Goal: Task Accomplishment & Management: Manage account settings

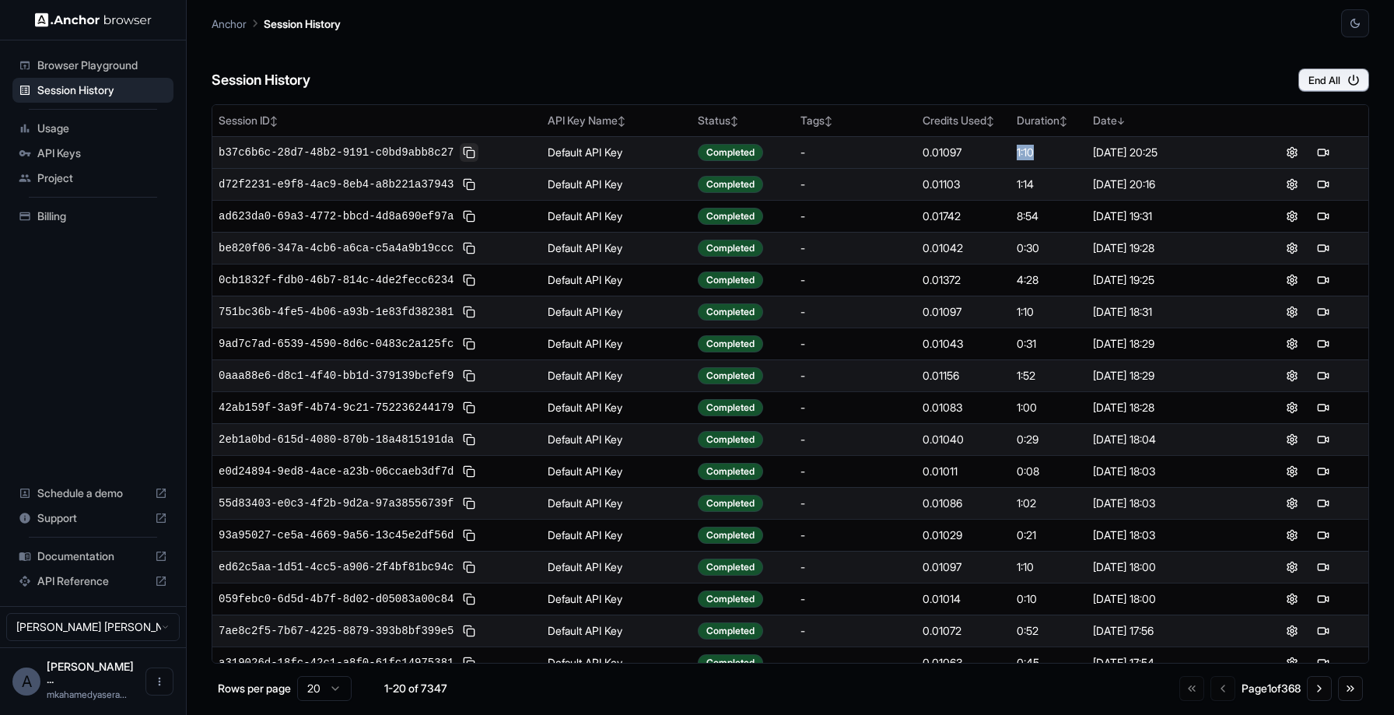
click at [473, 149] on button at bounding box center [469, 152] width 19 height 19
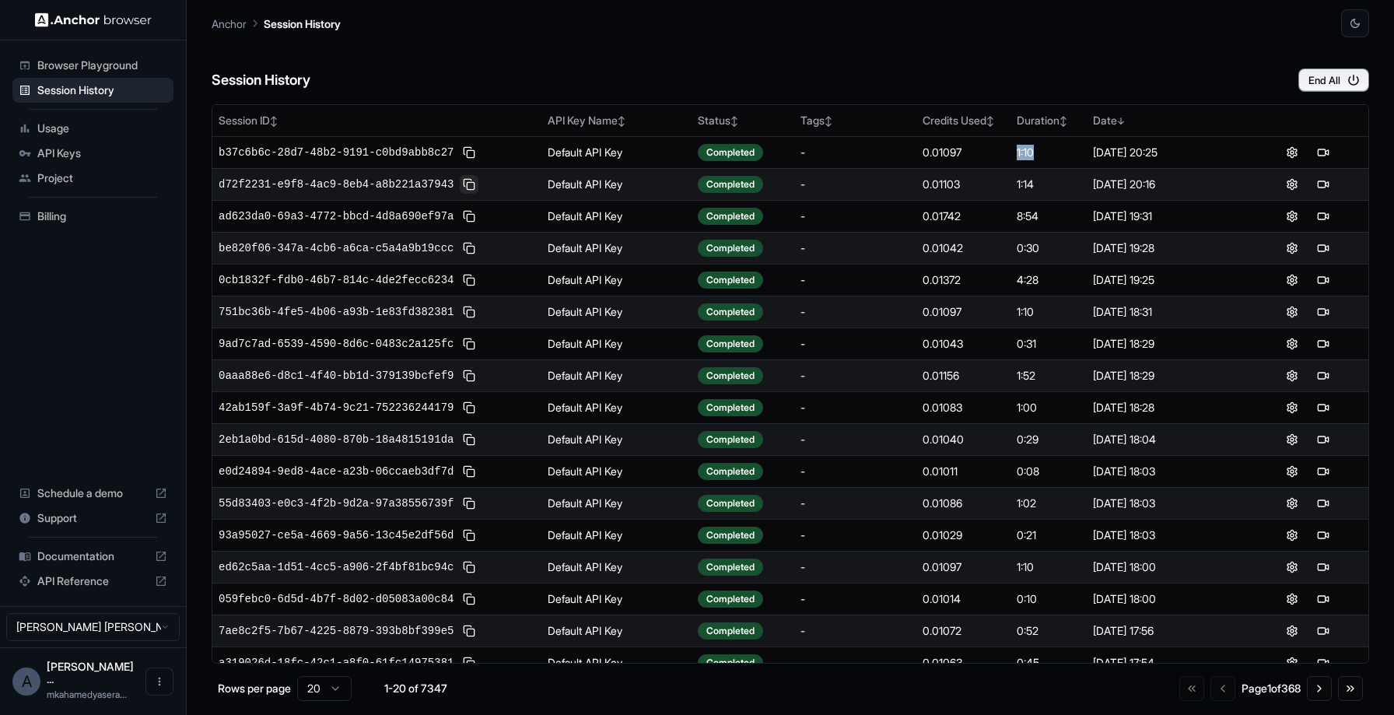
click at [468, 185] on button at bounding box center [469, 184] width 19 height 19
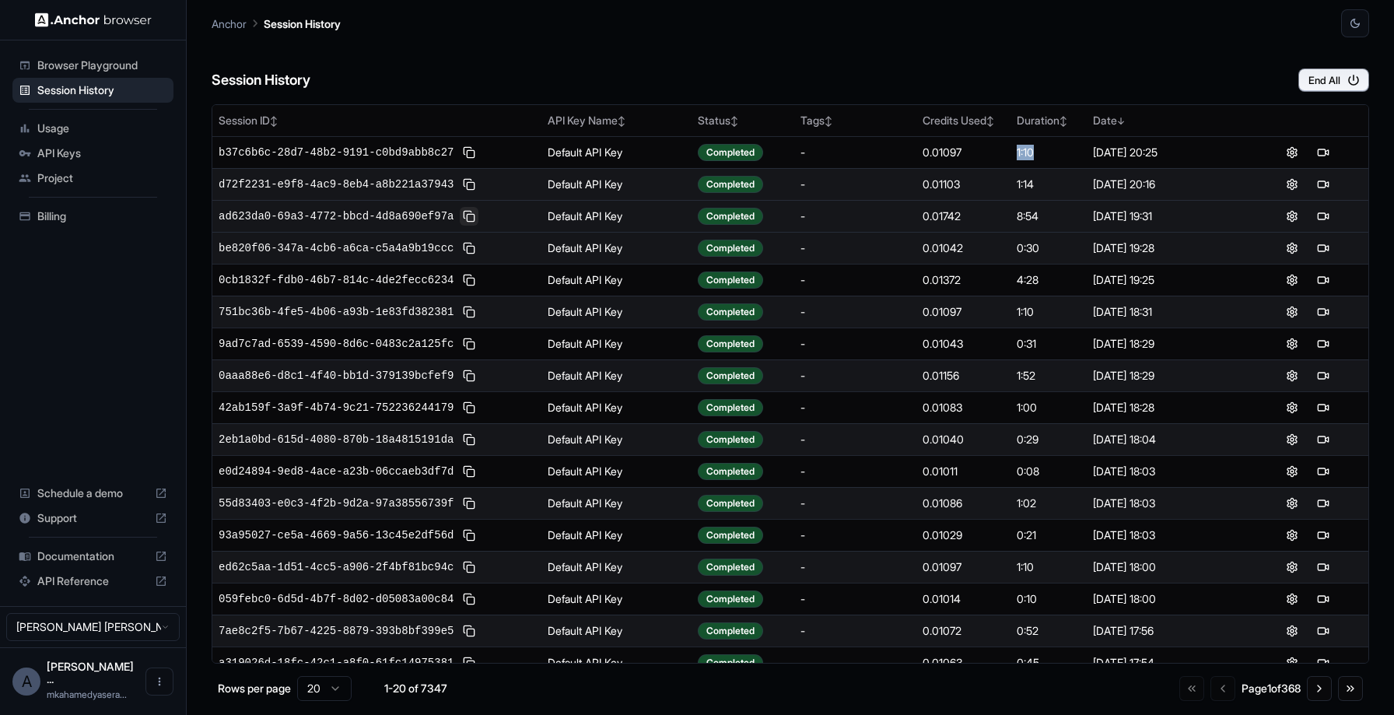
click at [471, 219] on button at bounding box center [469, 216] width 19 height 19
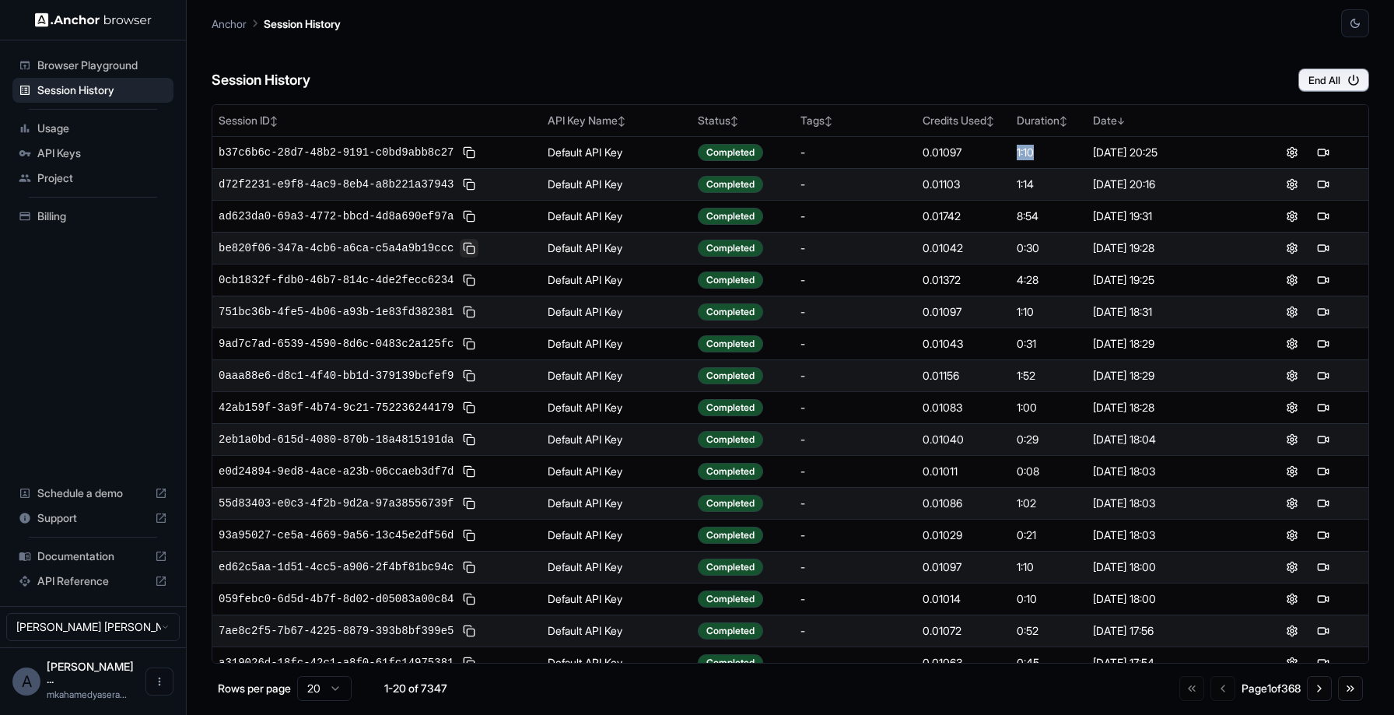
click at [476, 250] on button at bounding box center [469, 248] width 19 height 19
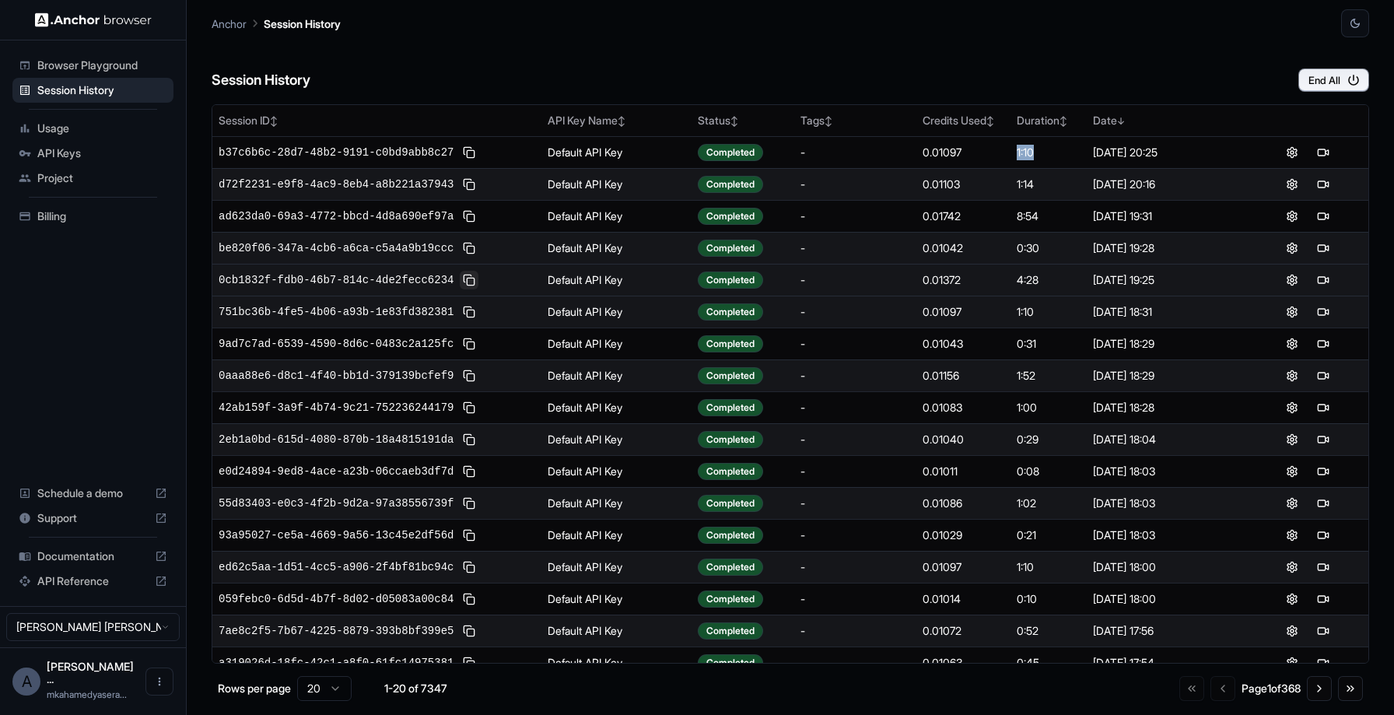
click at [472, 281] on button at bounding box center [469, 280] width 19 height 19
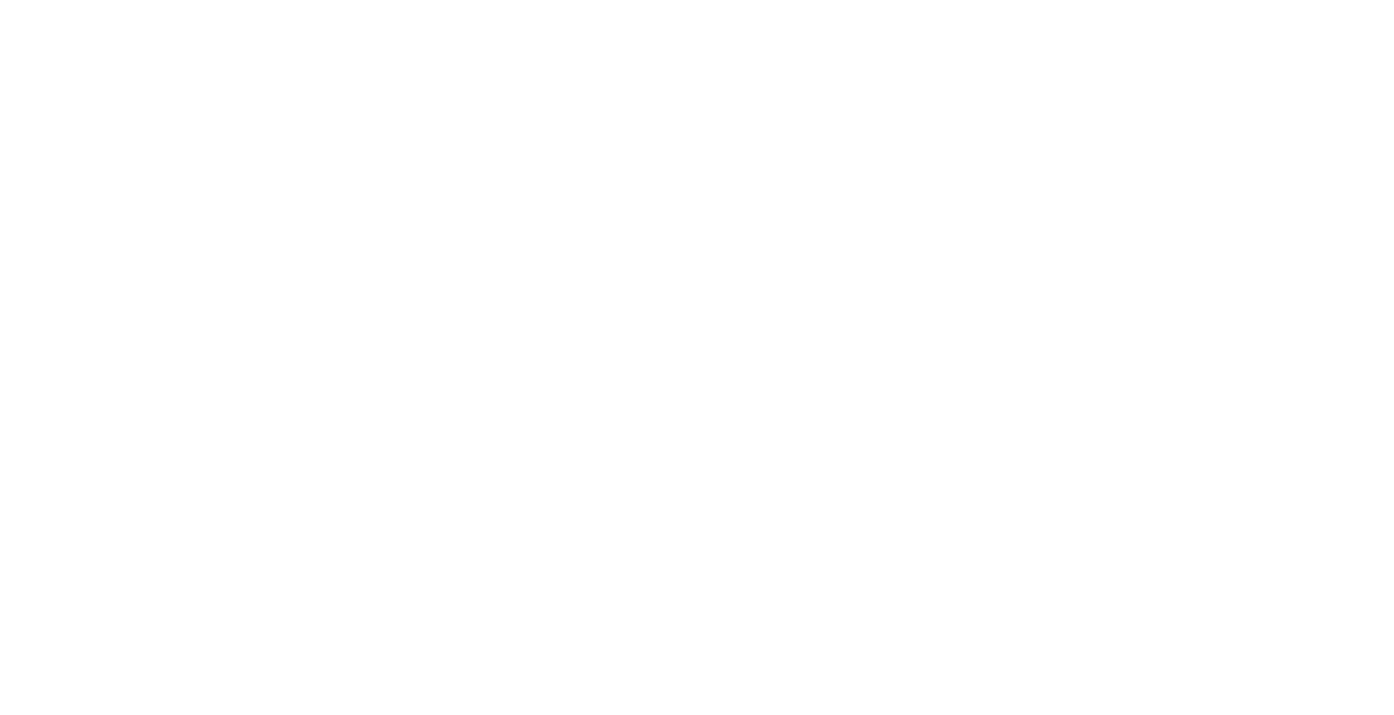
click at [67, 217] on html at bounding box center [697, 357] width 1394 height 715
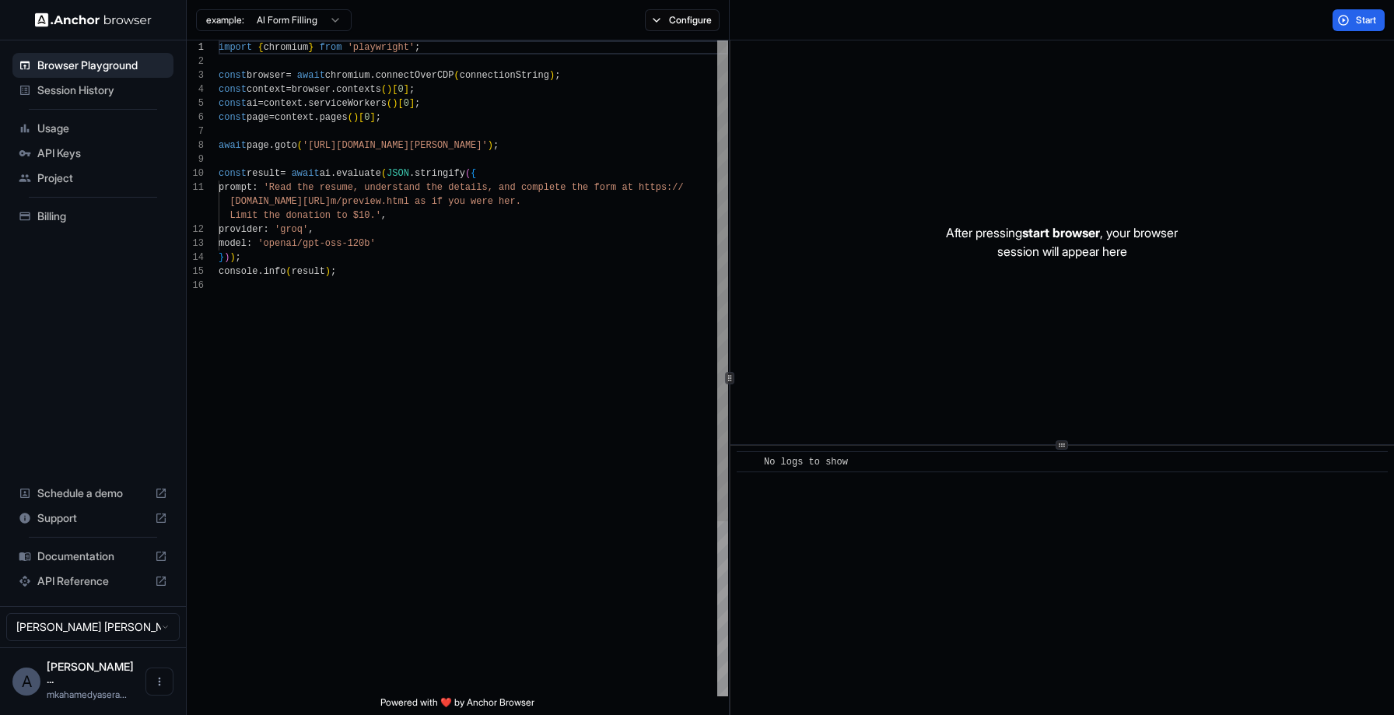
scroll to position [140, 0]
click at [77, 93] on span "Session History" at bounding box center [102, 90] width 130 height 16
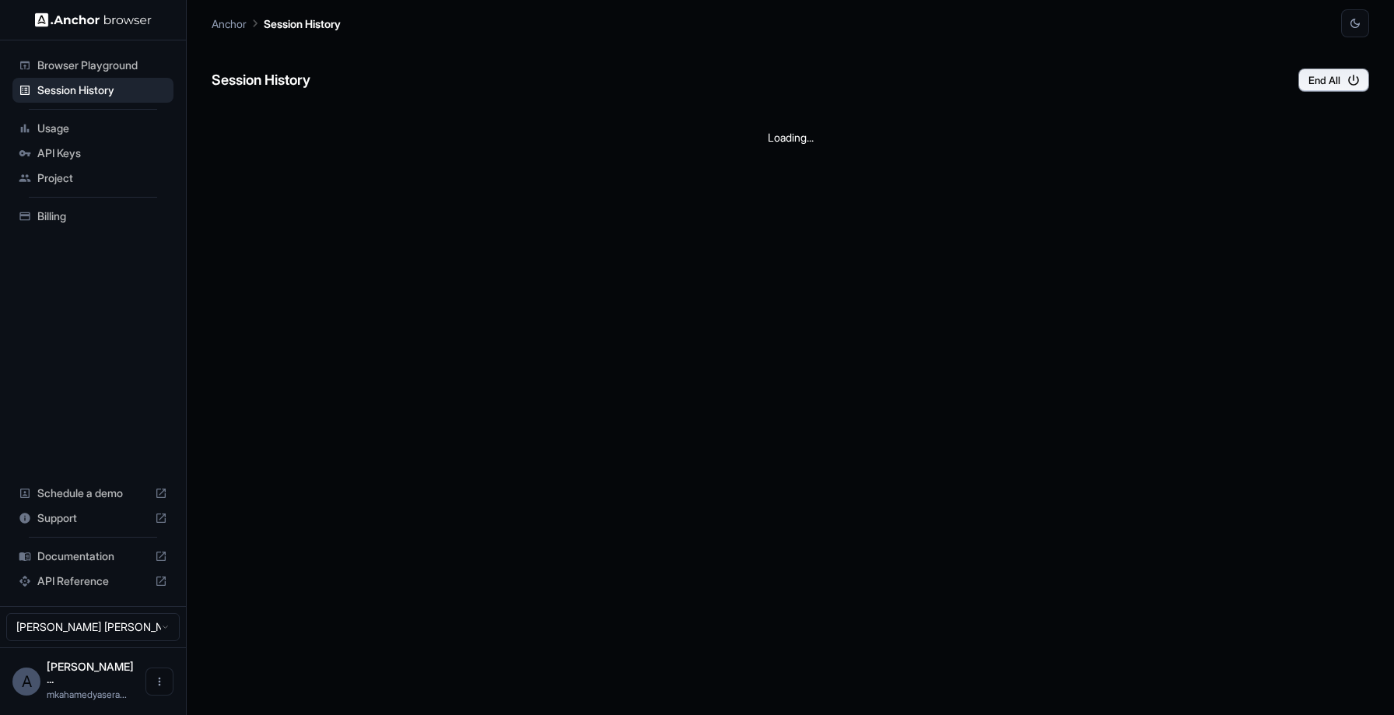
click at [89, 211] on span "Billing" at bounding box center [102, 217] width 130 height 16
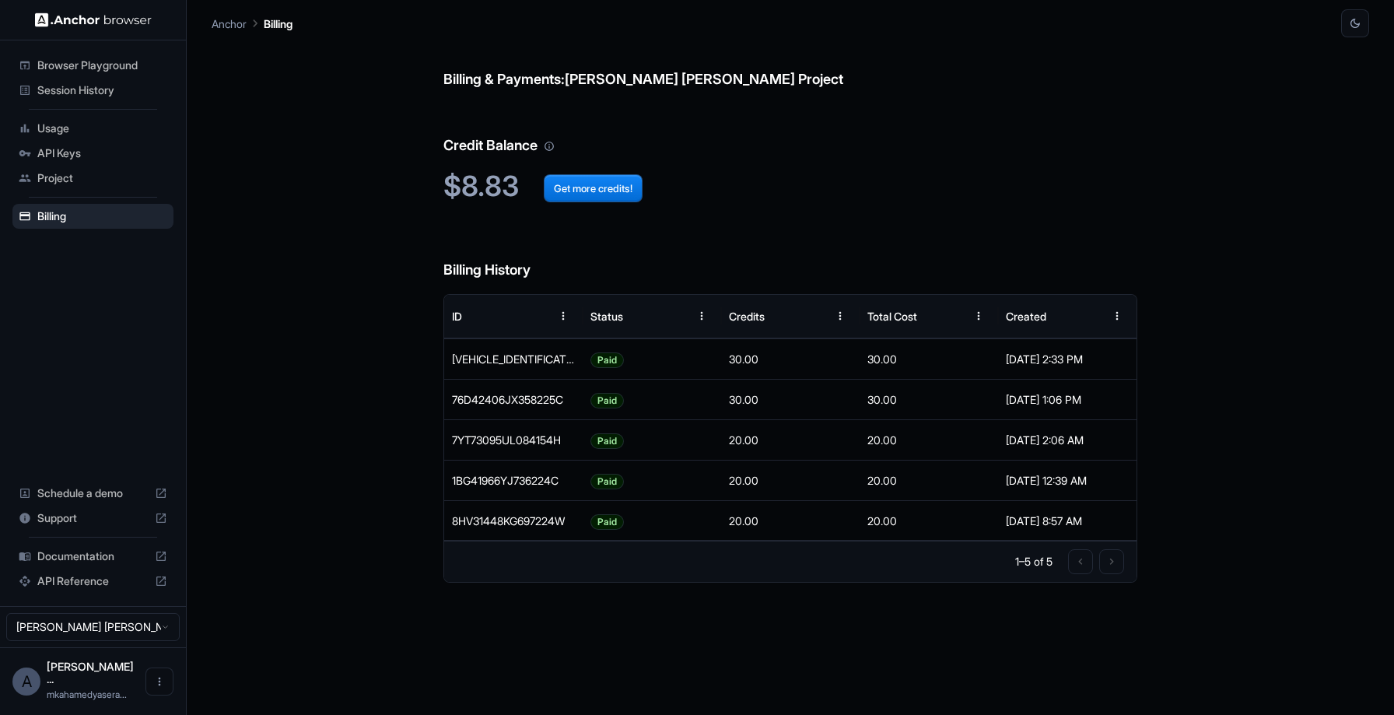
click at [78, 121] on span "Usage" at bounding box center [102, 129] width 130 height 16
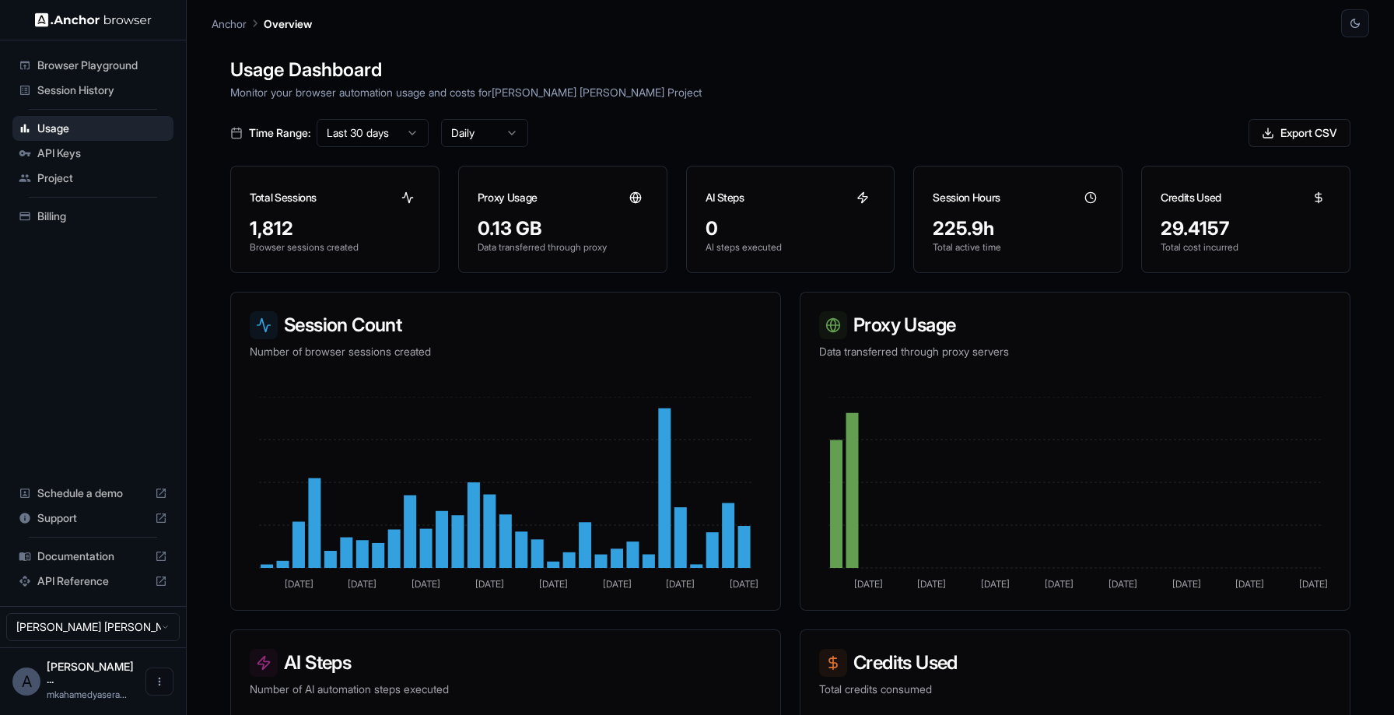
click at [108, 93] on span "Session History" at bounding box center [102, 90] width 130 height 16
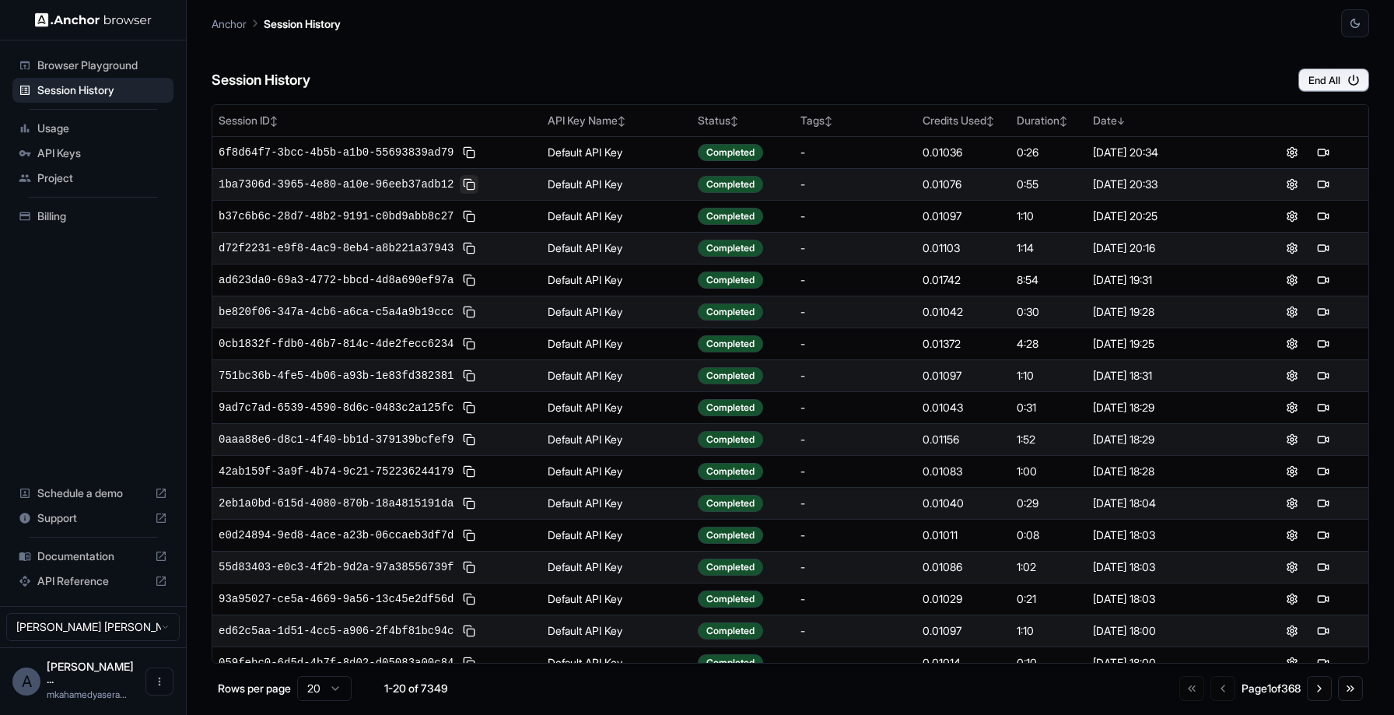
click at [472, 181] on button at bounding box center [469, 184] width 19 height 19
click at [1319, 690] on button "Go to next page" at bounding box center [1319, 688] width 25 height 25
click at [1317, 691] on button "Go to next page" at bounding box center [1319, 688] width 25 height 25
click at [1321, 689] on button "Go to next page" at bounding box center [1319, 688] width 25 height 25
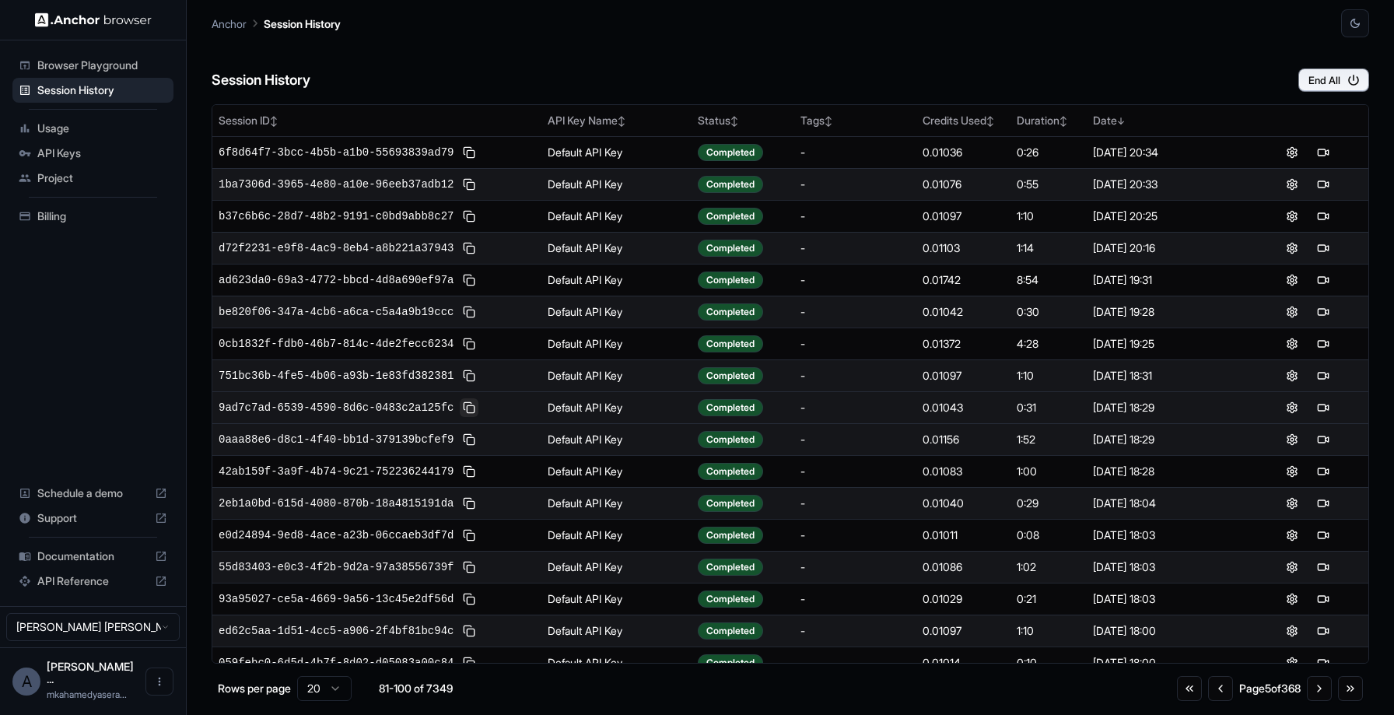
click at [471, 407] on button at bounding box center [469, 407] width 19 height 19
click at [1178, 695] on button "Go to first page" at bounding box center [1189, 688] width 25 height 25
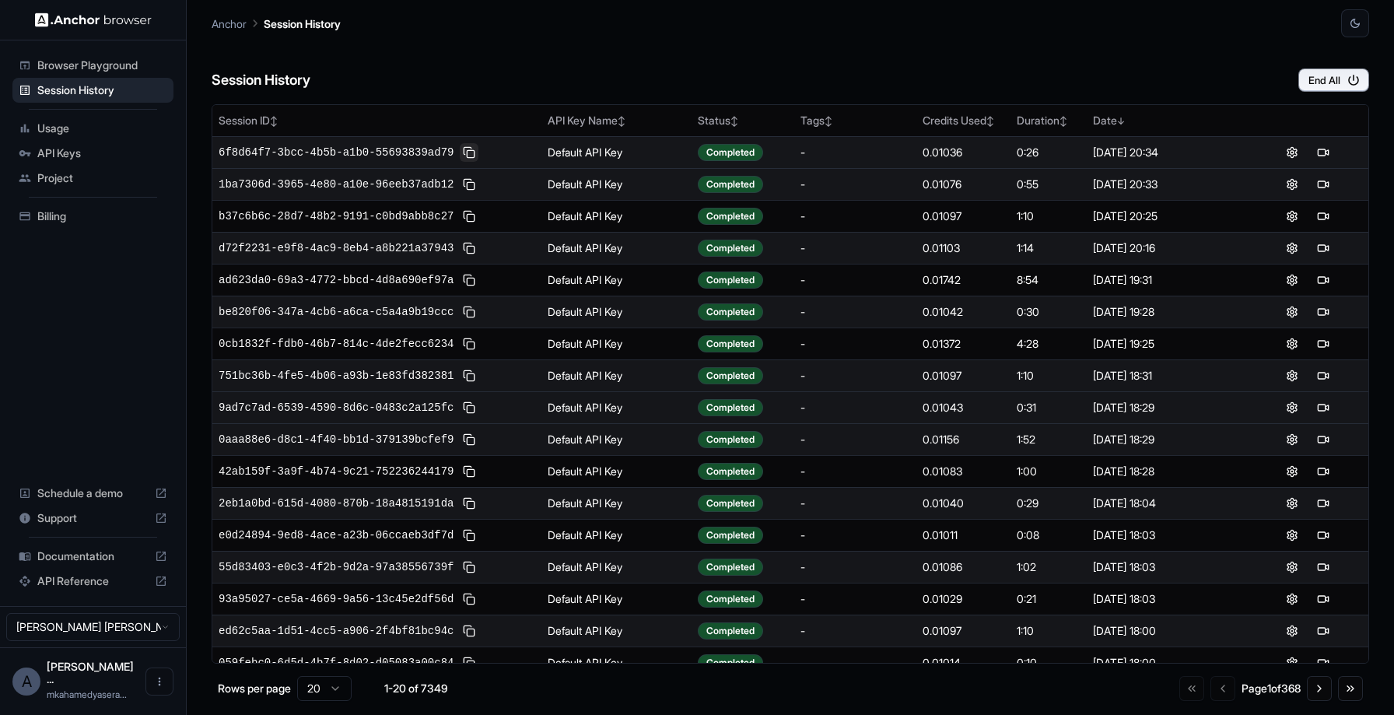
click at [469, 152] on button at bounding box center [469, 152] width 19 height 19
click at [471, 153] on button at bounding box center [469, 152] width 19 height 19
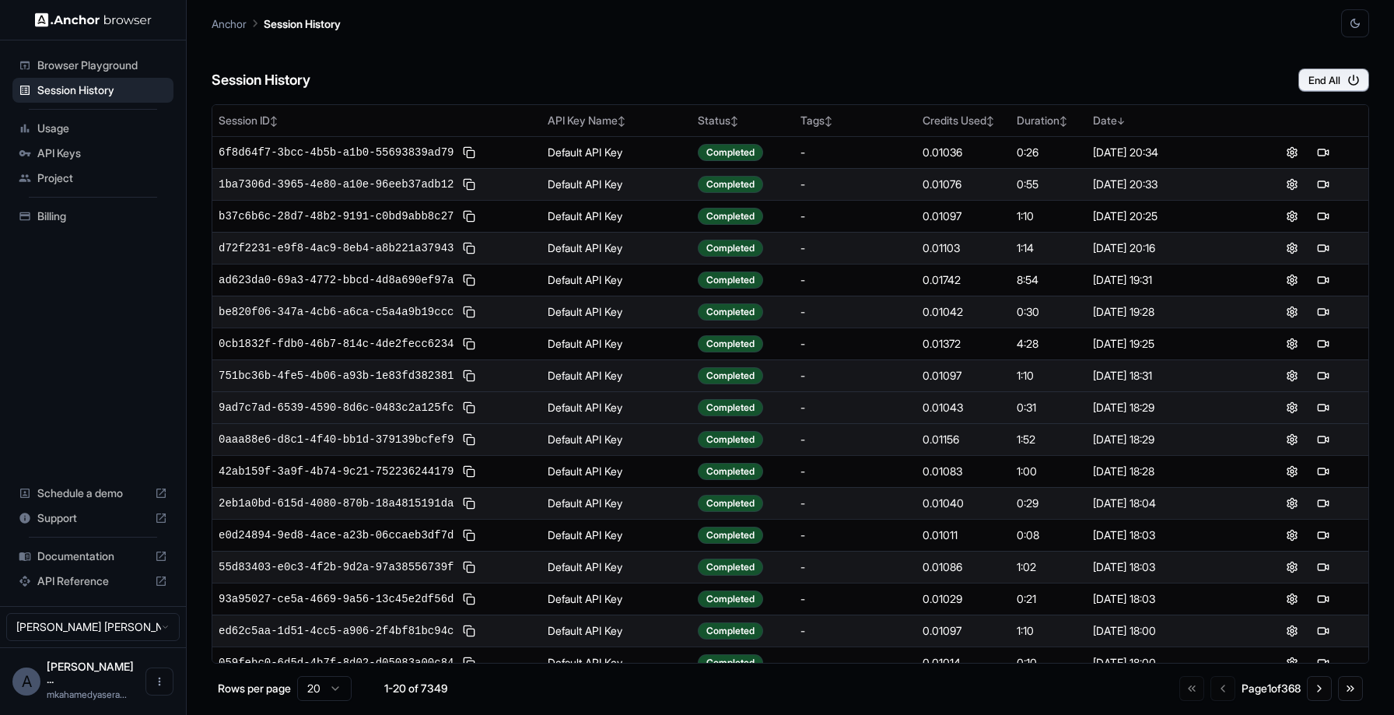
click at [1355, 29] on icon "button" at bounding box center [1355, 23] width 12 height 12
click at [1295, 46] on div at bounding box center [697, 357] width 1394 height 715
click at [1219, 688] on div "Go to first page Go to previous page Page 1 of 368 Go to next page Go to last p…" at bounding box center [1272, 688] width 184 height 25
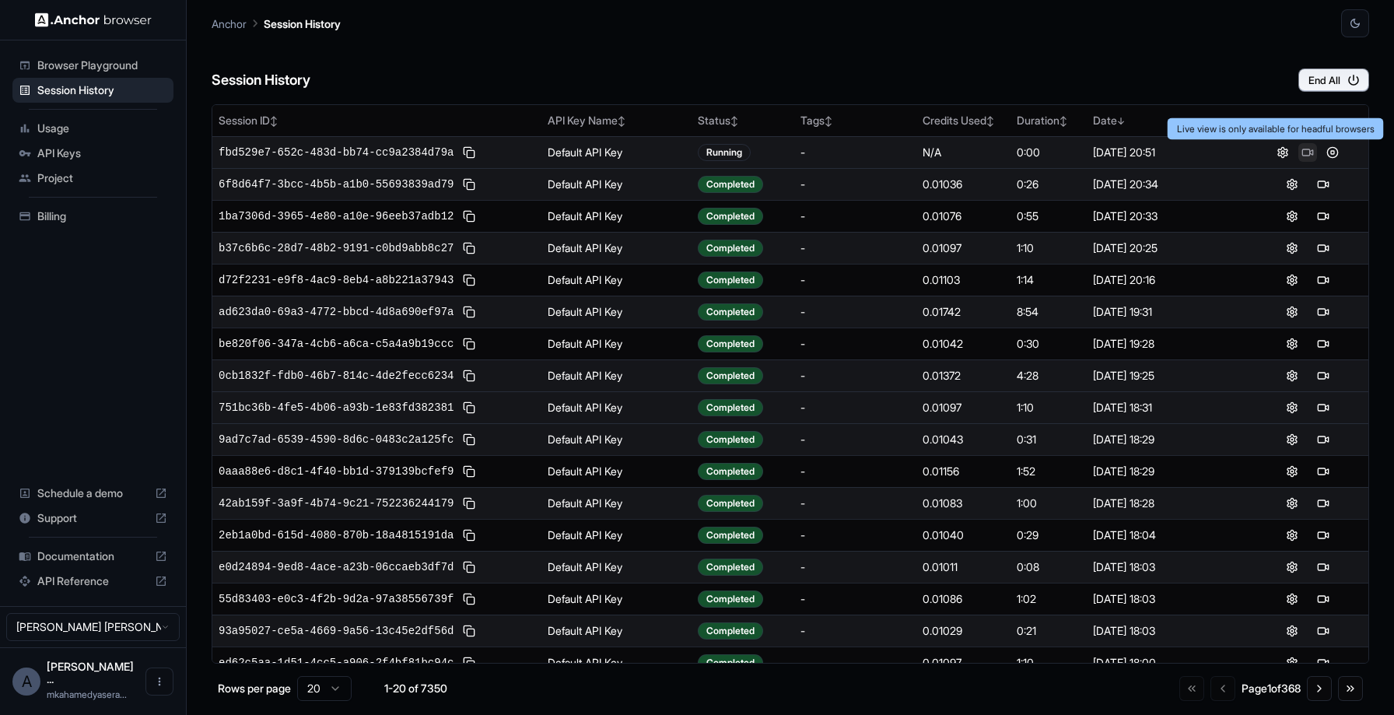
click at [1303, 151] on button at bounding box center [1308, 152] width 19 height 19
click at [479, 181] on button at bounding box center [469, 184] width 19 height 19
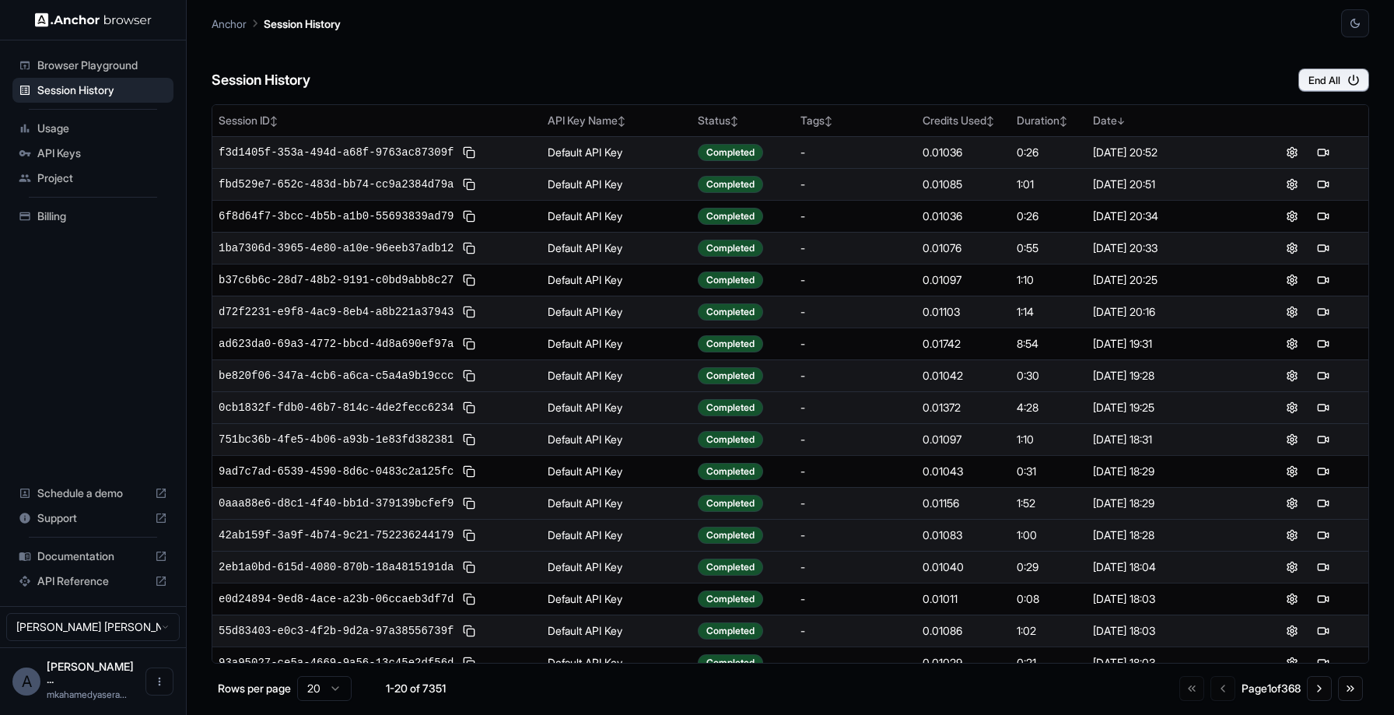
scroll to position [110, 0]
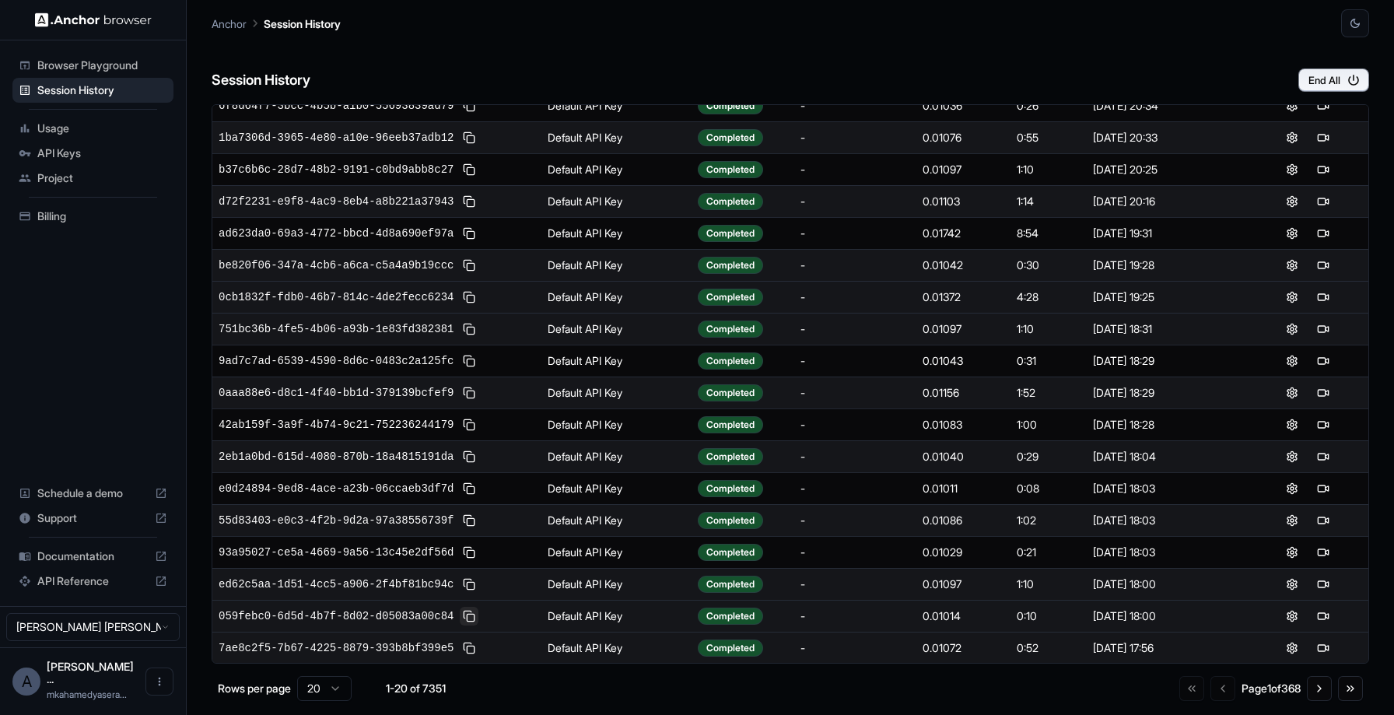
click at [475, 618] on button at bounding box center [469, 616] width 19 height 19
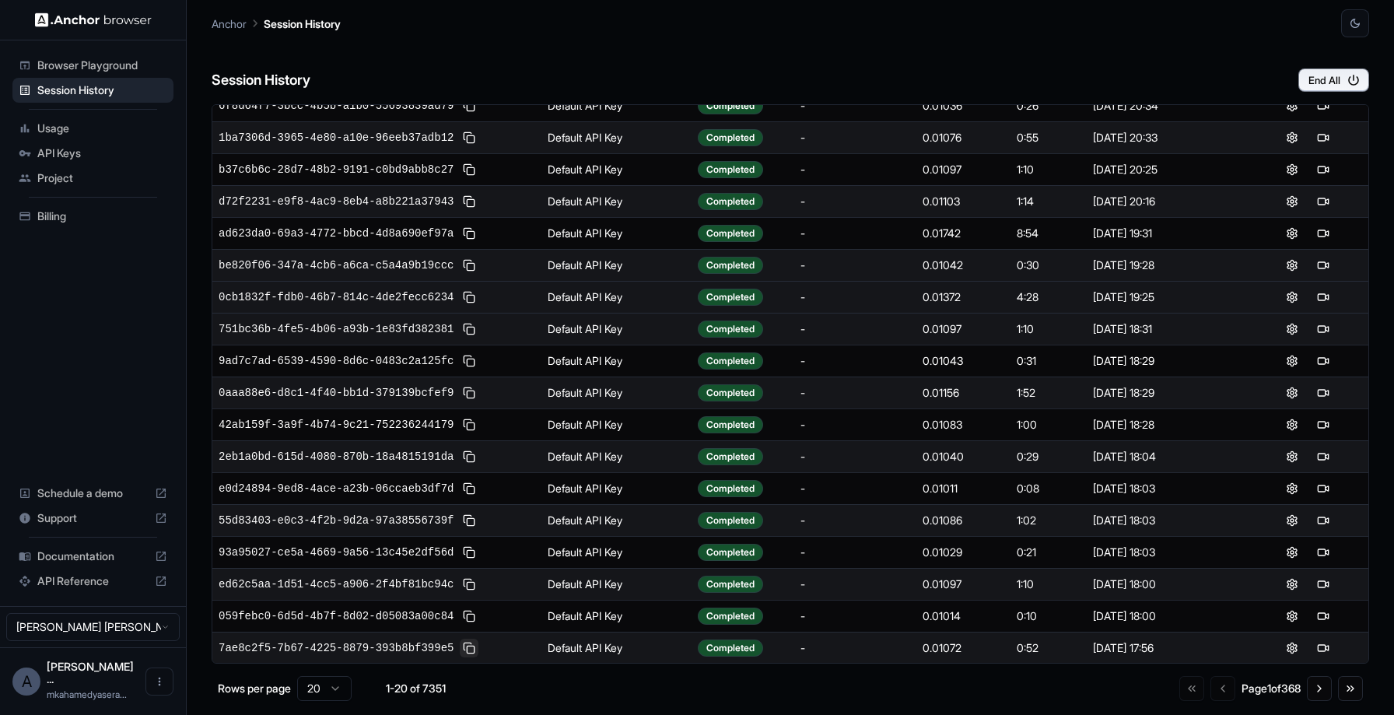
click at [469, 645] on button at bounding box center [469, 648] width 19 height 19
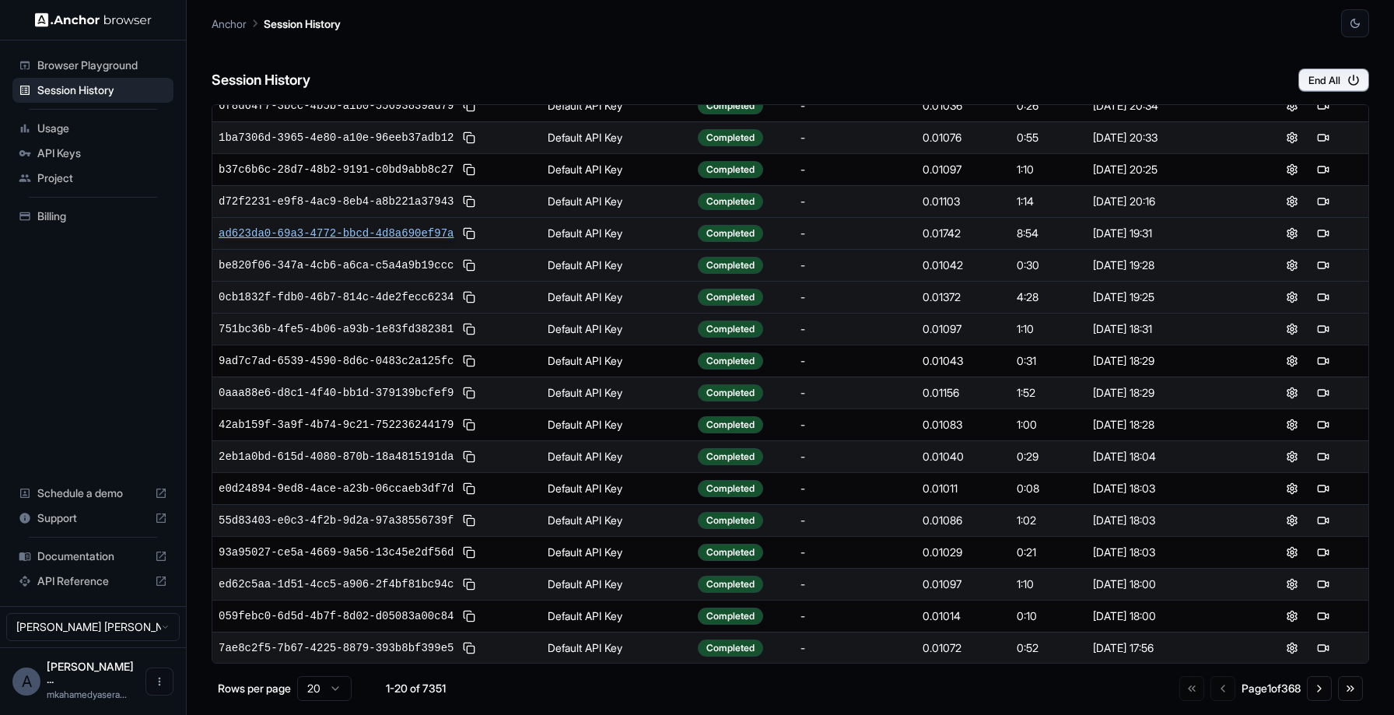
scroll to position [0, 0]
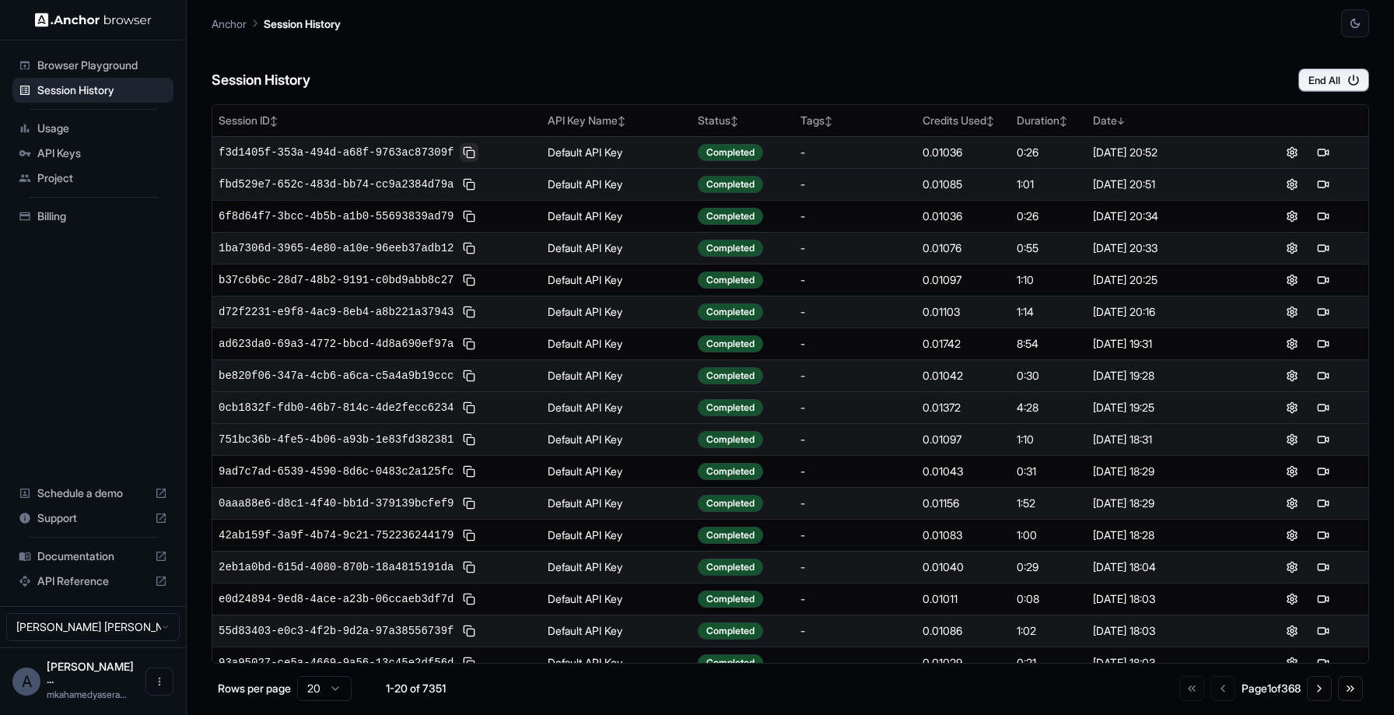
click at [475, 149] on button at bounding box center [469, 152] width 19 height 19
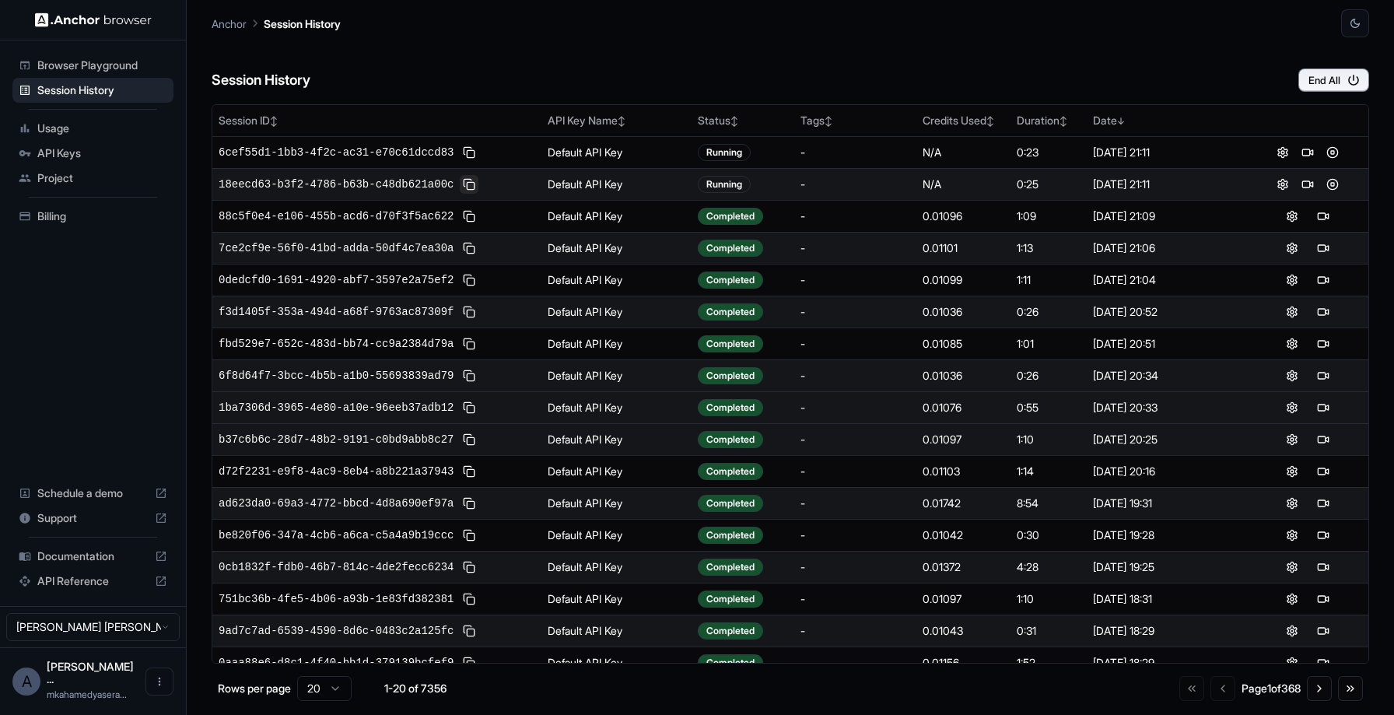
click at [468, 188] on button at bounding box center [469, 184] width 19 height 19
click at [1320, 184] on button at bounding box center [1323, 184] width 19 height 19
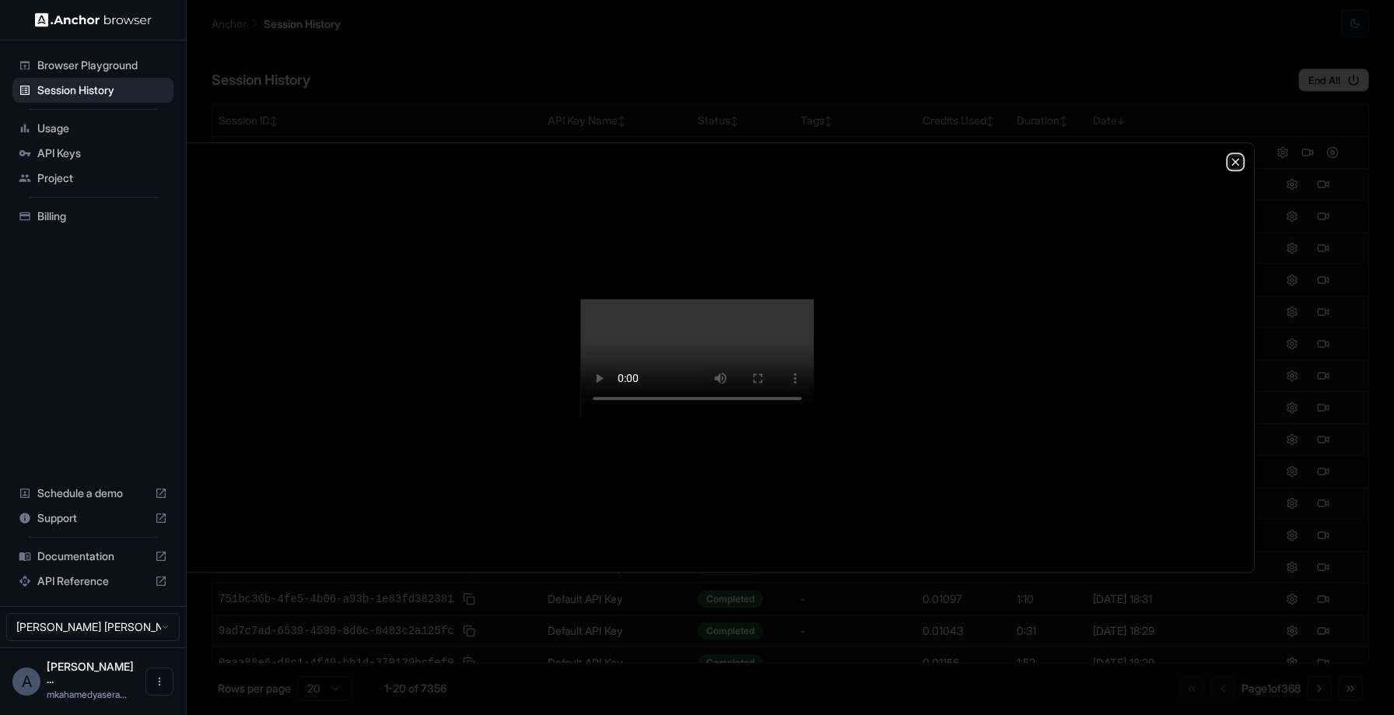
click at [1238, 164] on icon "button" at bounding box center [1236, 162] width 6 height 6
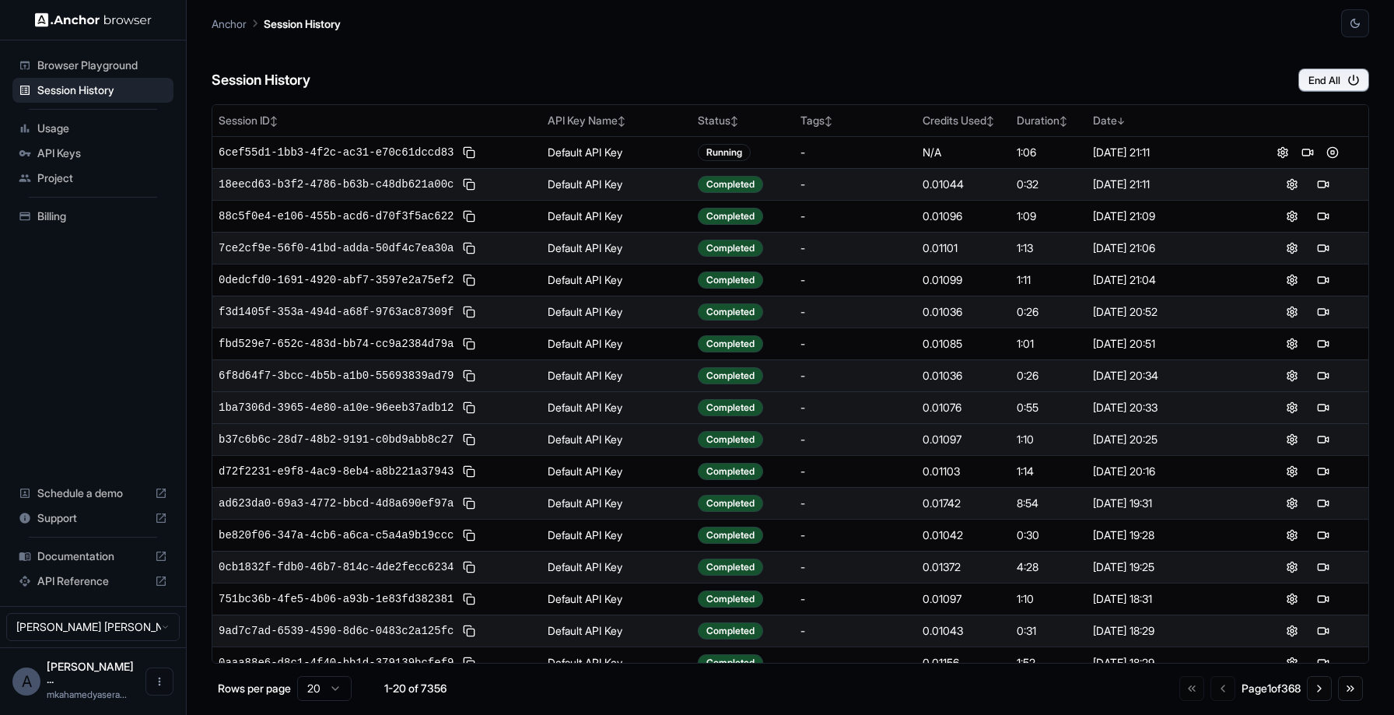
click at [90, 526] on span "Support" at bounding box center [92, 518] width 111 height 16
click at [474, 185] on button at bounding box center [469, 184] width 19 height 19
click at [1323, 156] on button at bounding box center [1323, 152] width 19 height 19
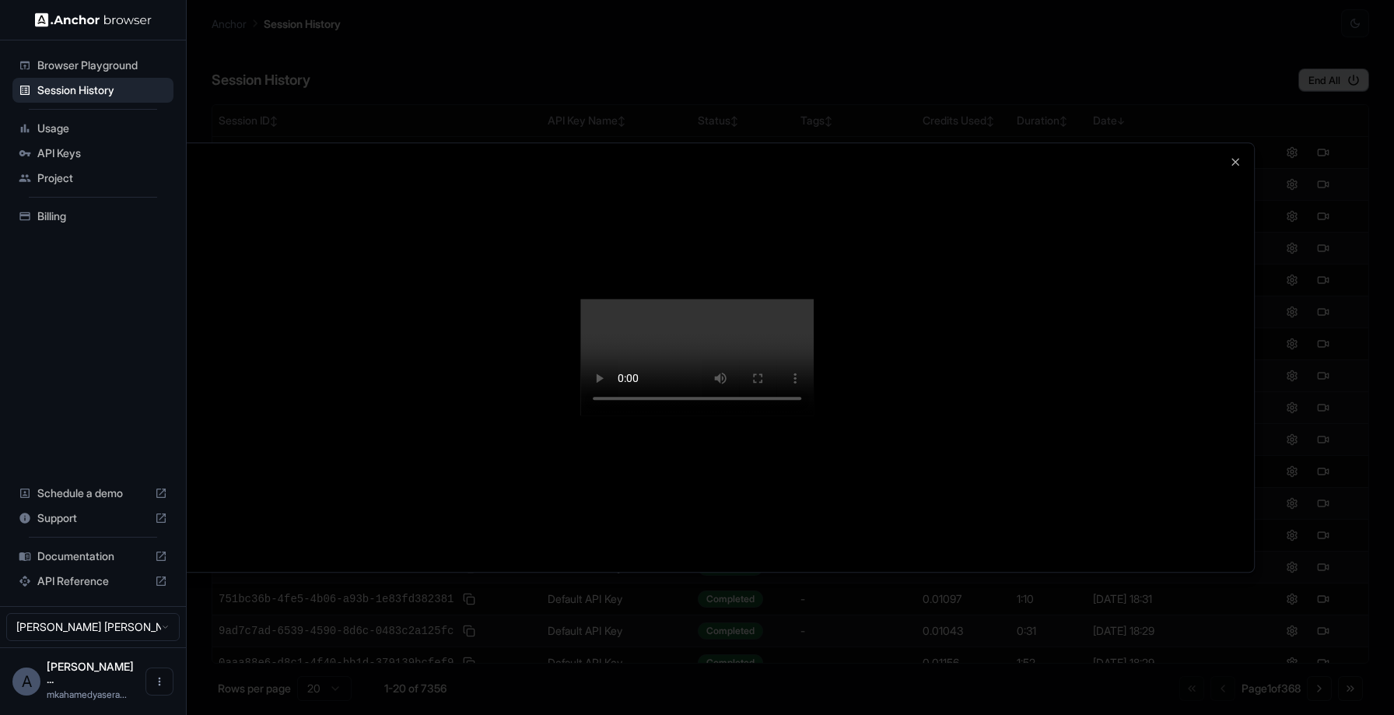
click at [1236, 169] on div at bounding box center [697, 357] width 1114 height 429
click at [1236, 159] on icon "button" at bounding box center [1235, 162] width 12 height 12
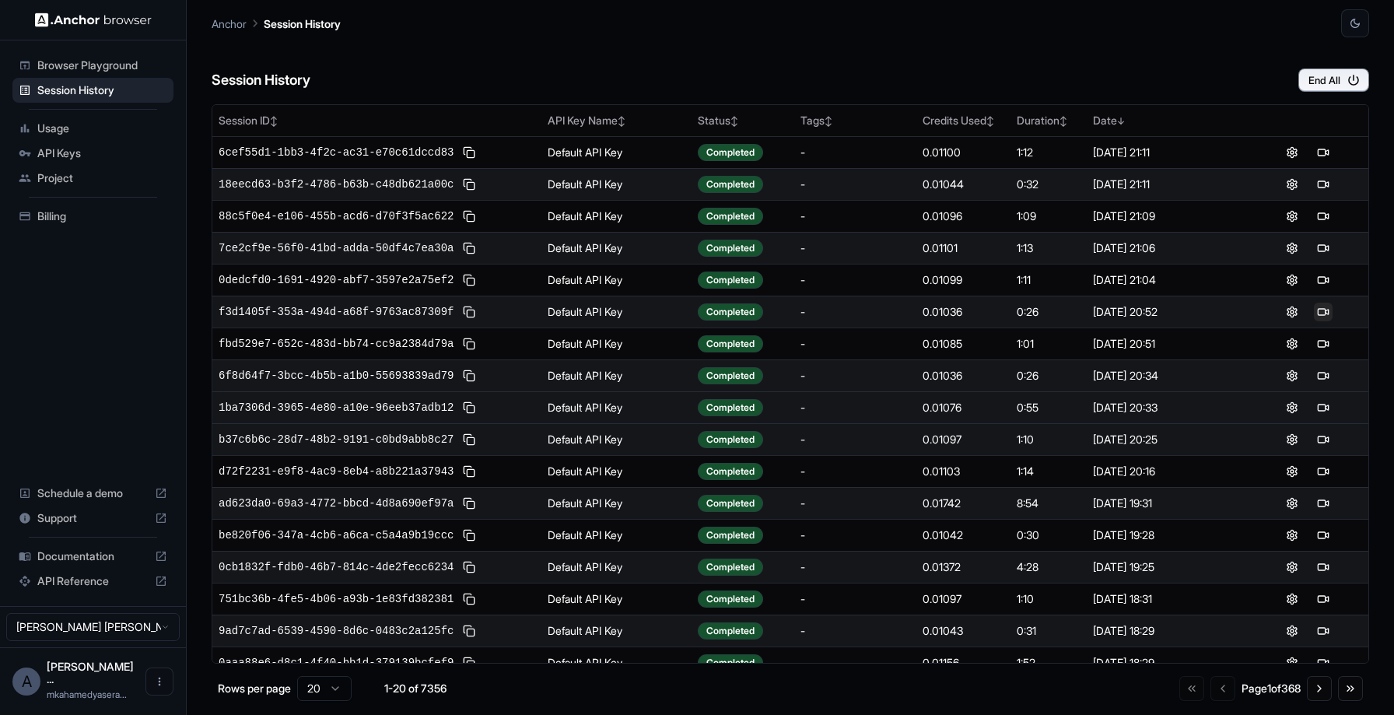
click at [1319, 310] on button at bounding box center [1323, 312] width 19 height 19
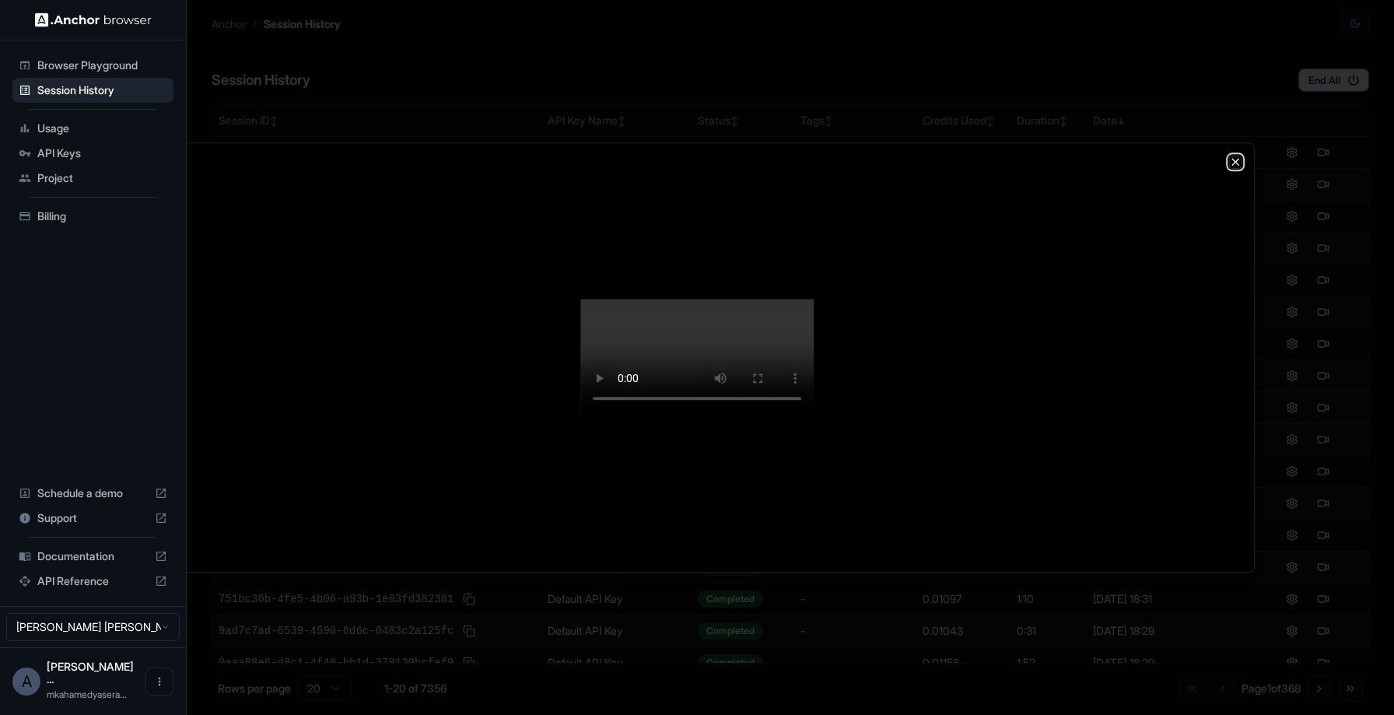
click at [1231, 163] on icon "button" at bounding box center [1235, 162] width 12 height 12
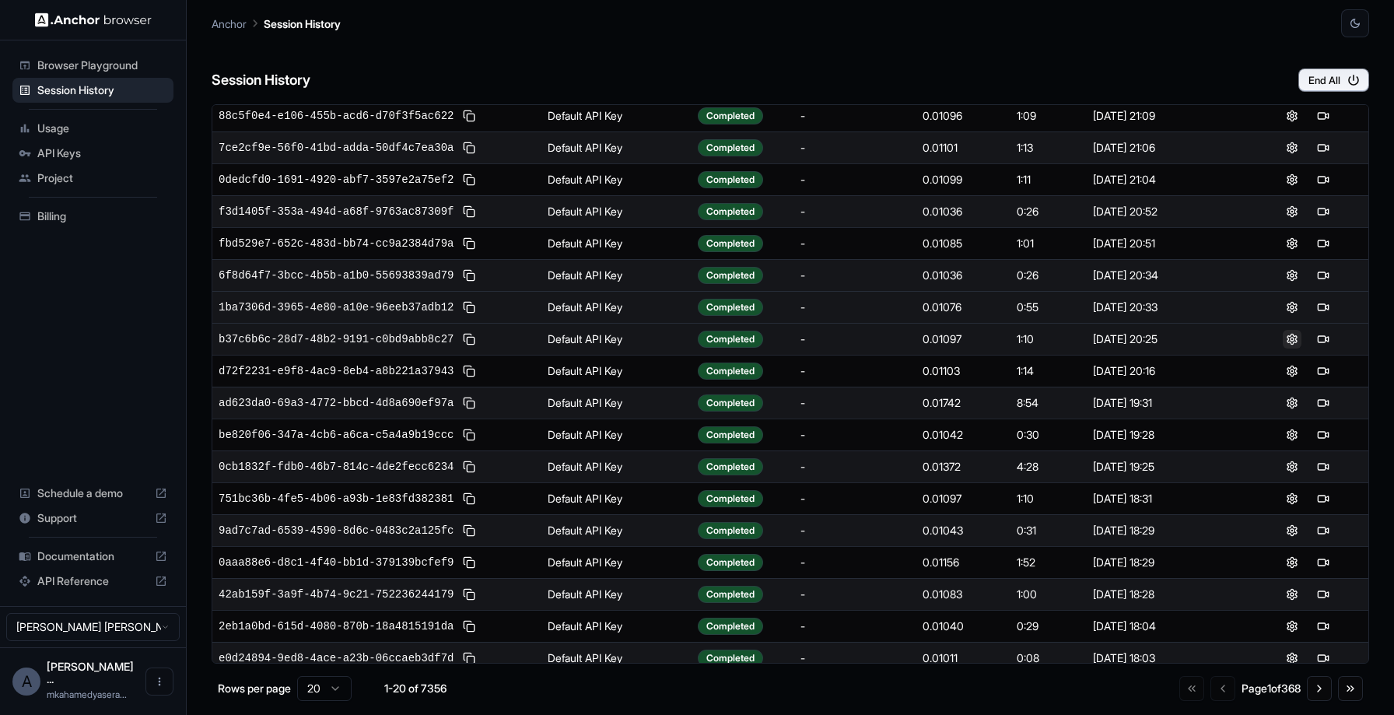
scroll to position [110, 0]
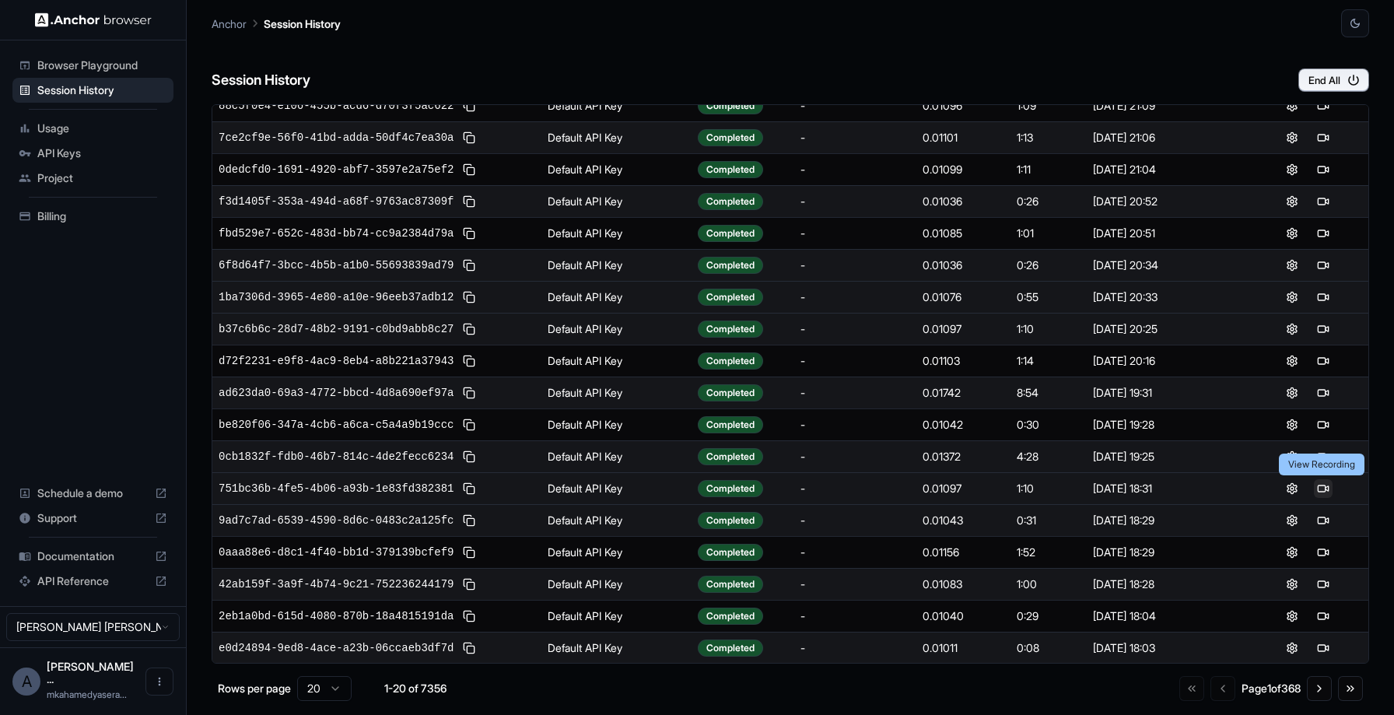
click at [1331, 492] on button at bounding box center [1323, 488] width 19 height 19
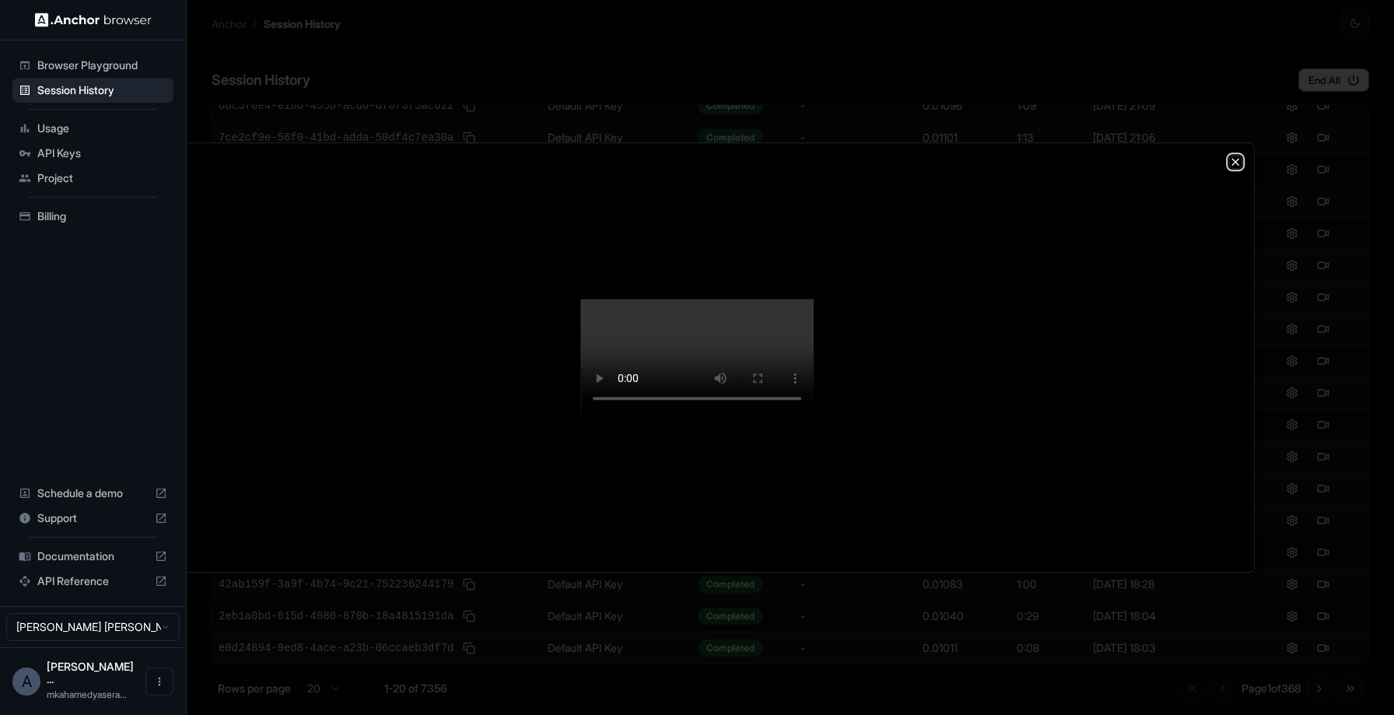
click at [1233, 159] on icon "button" at bounding box center [1236, 162] width 6 height 6
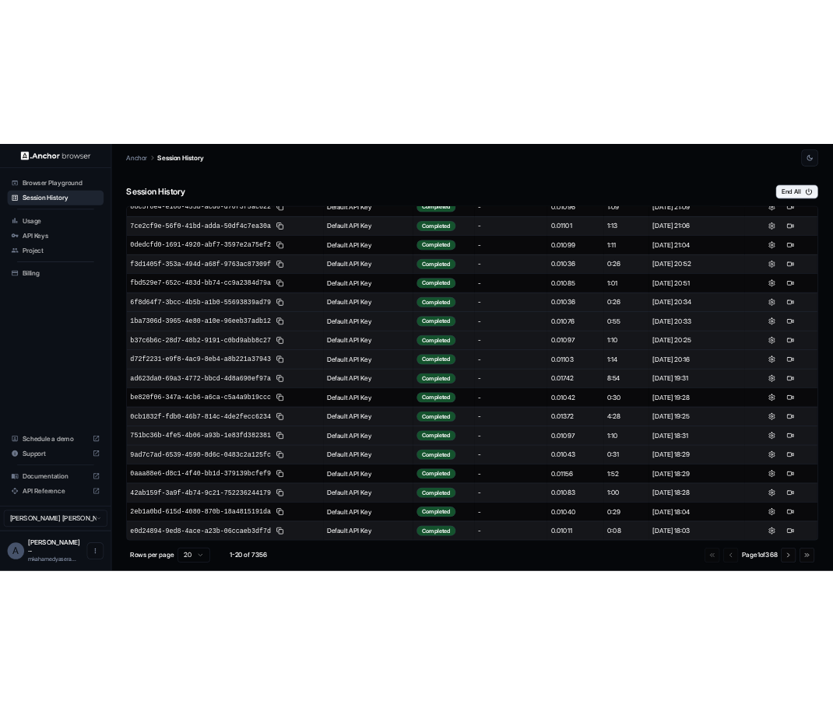
scroll to position [0, 0]
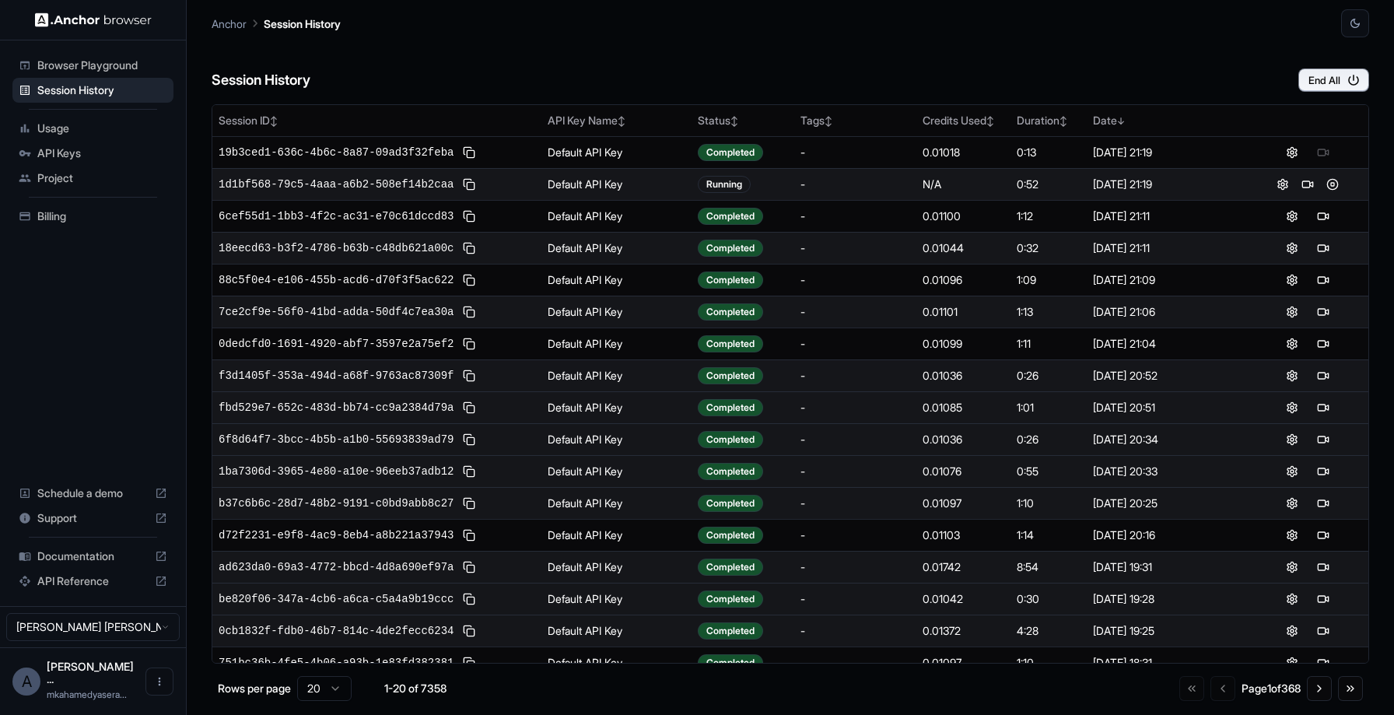
click at [1322, 151] on div at bounding box center [1308, 152] width 110 height 19
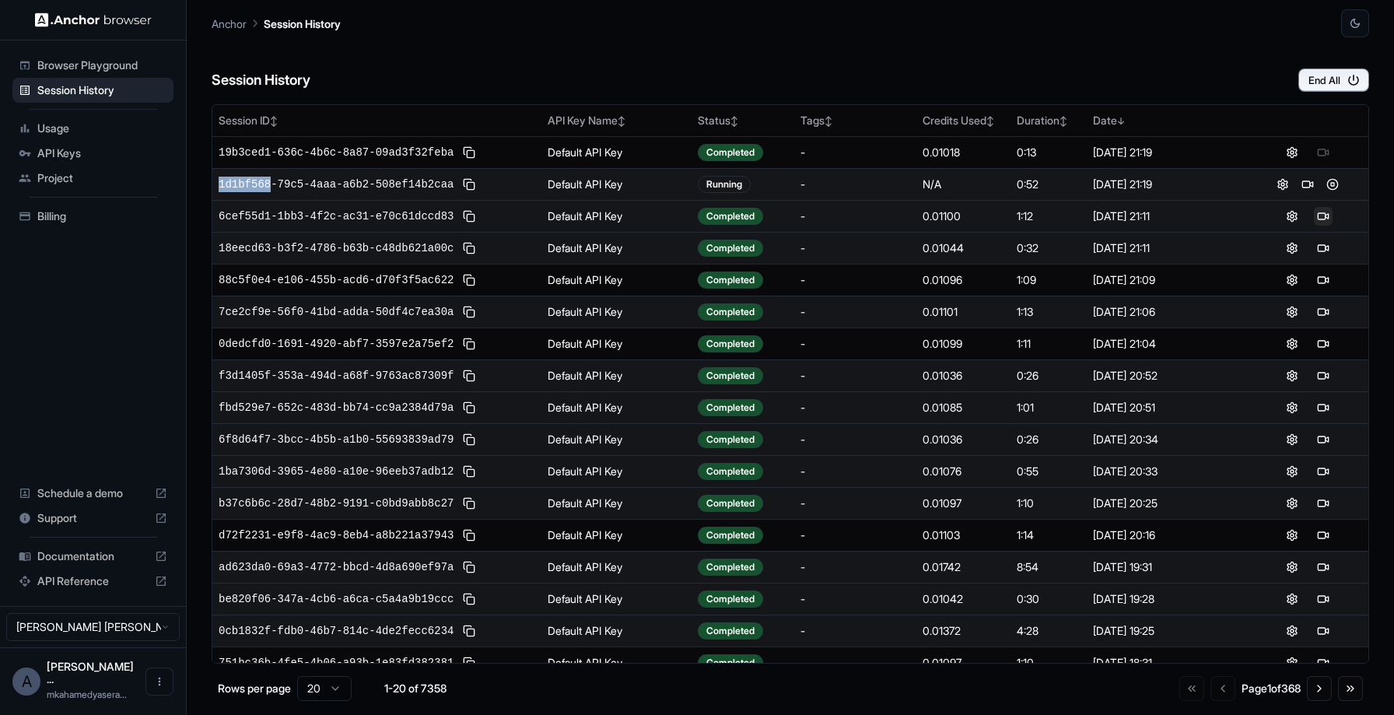
click at [1324, 210] on button at bounding box center [1323, 216] width 19 height 19
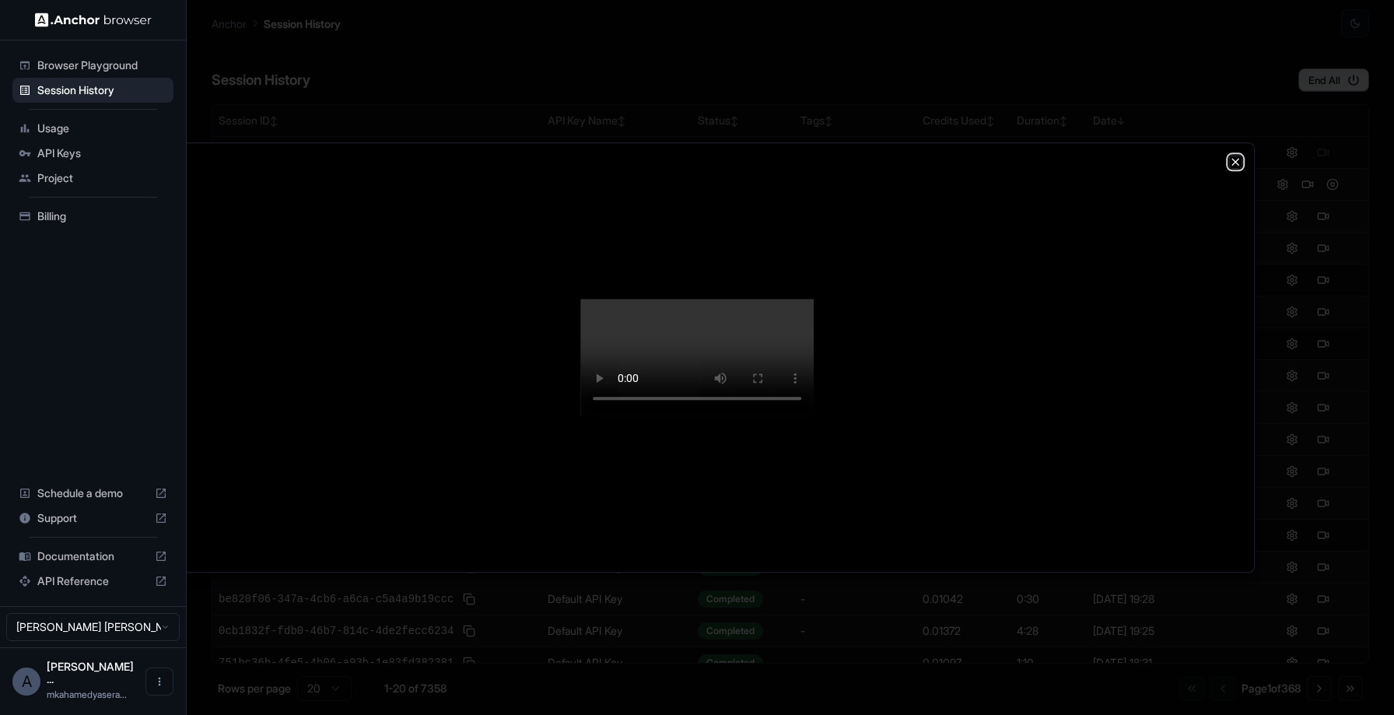
click at [1240, 163] on icon "button" at bounding box center [1235, 162] width 12 height 12
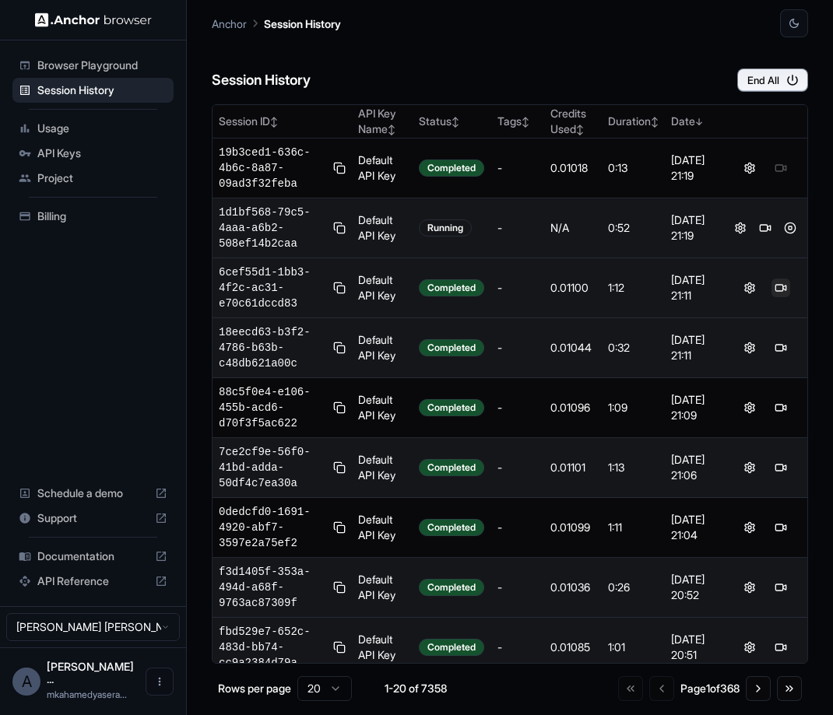
click at [784, 294] on button at bounding box center [780, 288] width 19 height 19
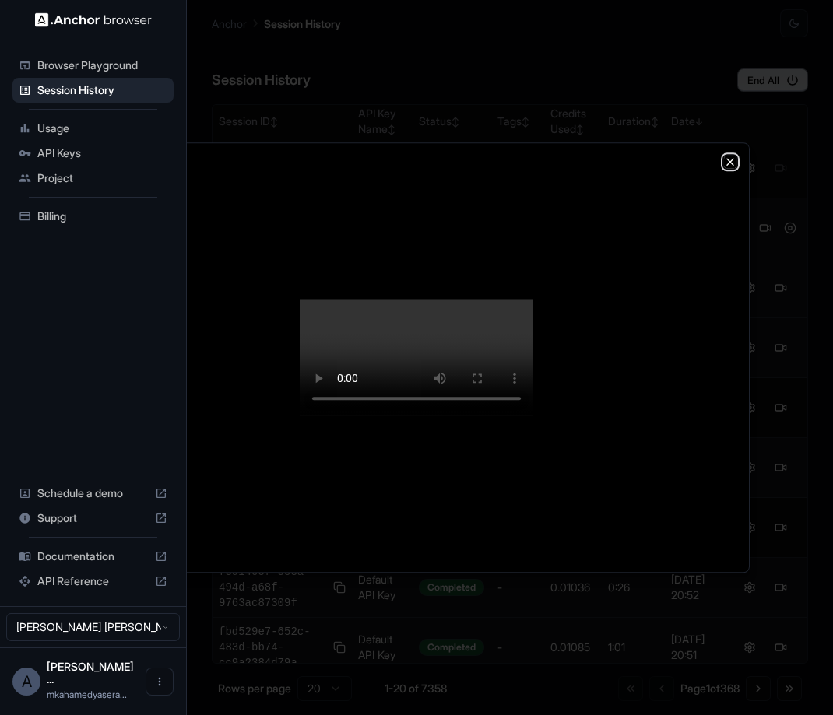
click at [731, 167] on icon "button" at bounding box center [730, 162] width 12 height 12
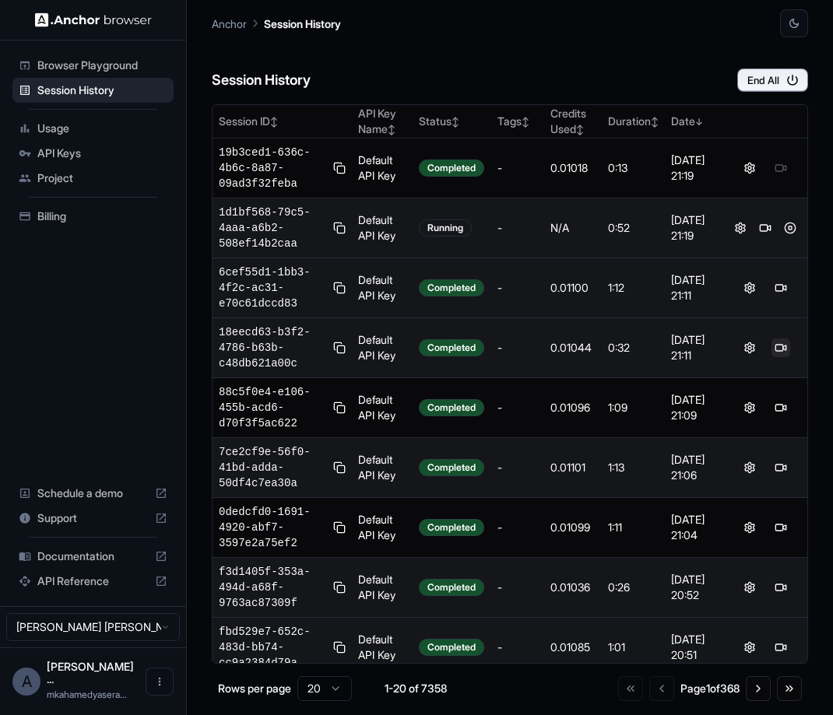
click at [780, 345] on button at bounding box center [780, 347] width 19 height 19
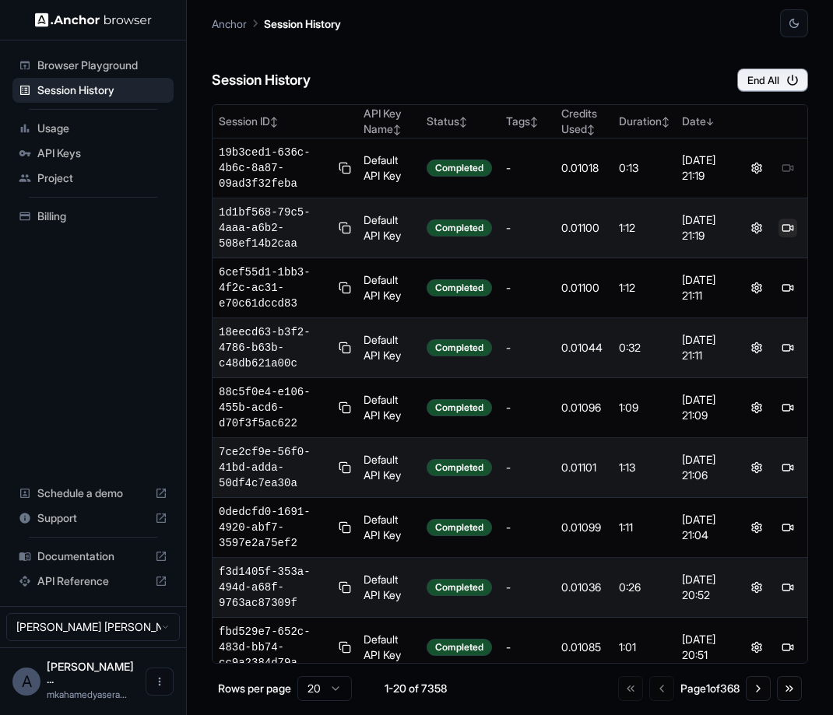
click at [786, 232] on button at bounding box center [787, 228] width 19 height 19
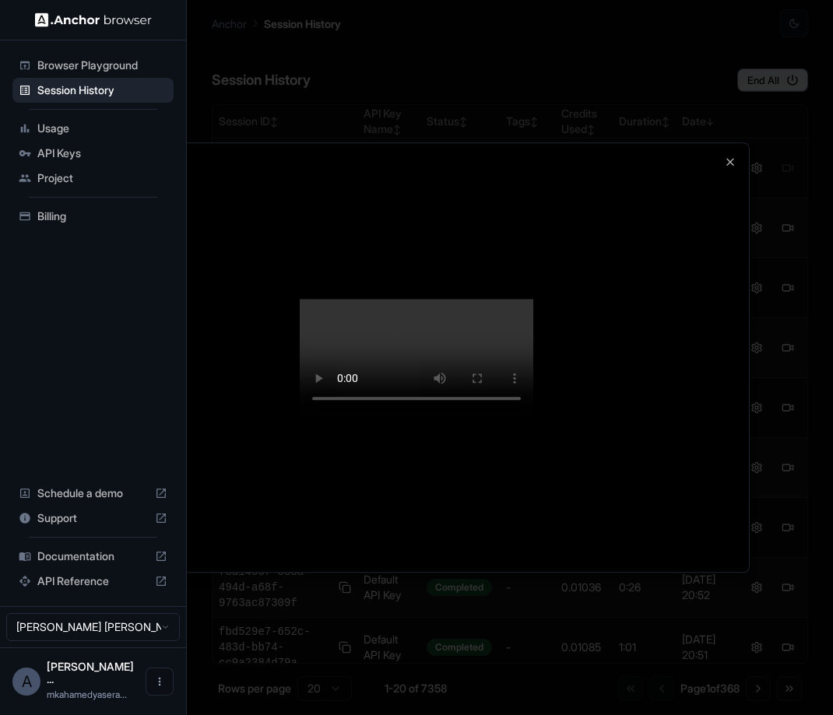
click at [720, 168] on div at bounding box center [416, 357] width 665 height 429
click at [729, 165] on icon "button" at bounding box center [730, 162] width 12 height 12
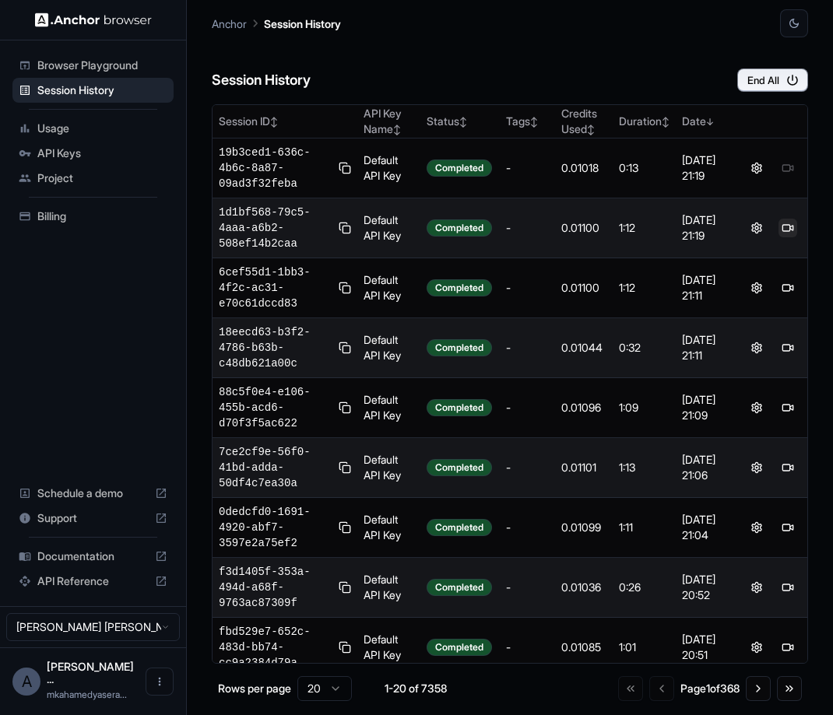
click at [790, 234] on button at bounding box center [787, 228] width 19 height 19
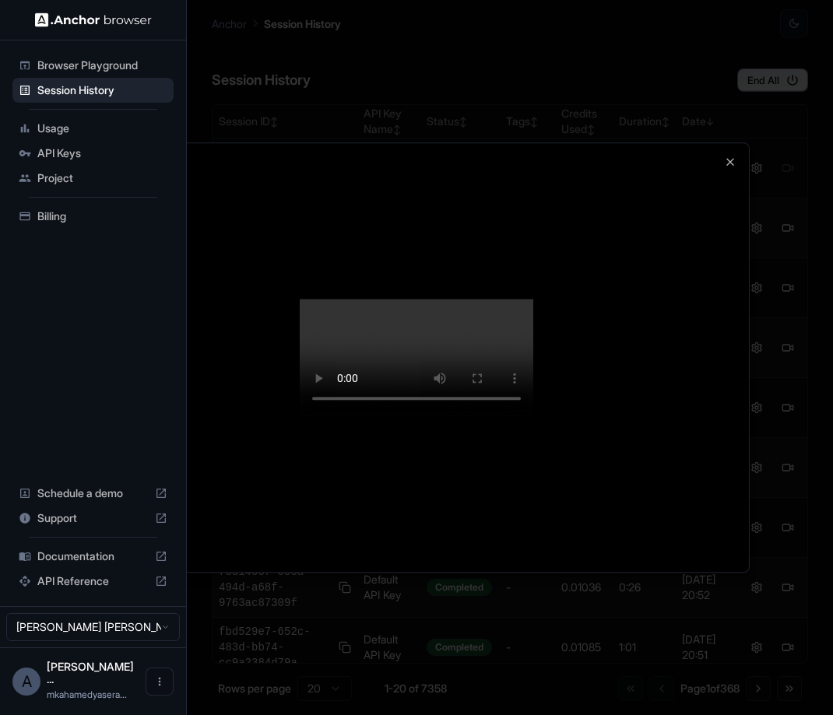
click at [726, 169] on div at bounding box center [416, 357] width 665 height 429
click at [730, 160] on icon "button" at bounding box center [730, 162] width 12 height 12
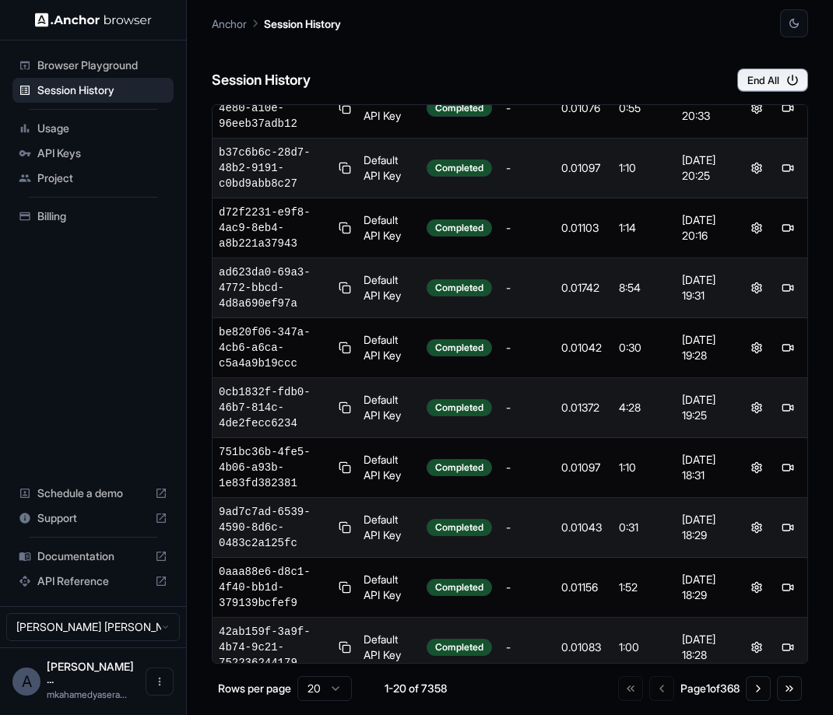
scroll to position [673, 0]
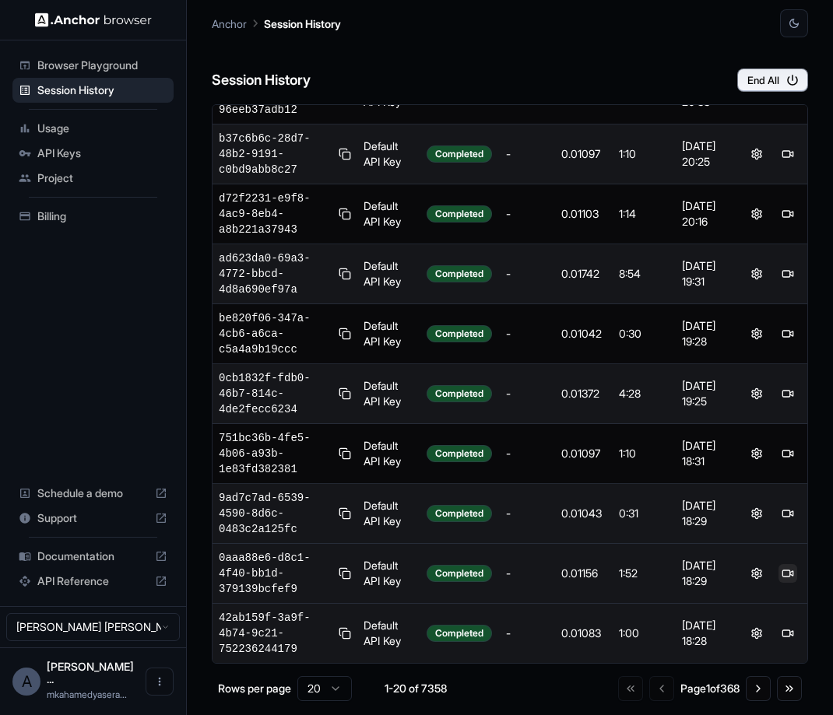
click at [786, 577] on button at bounding box center [787, 573] width 19 height 19
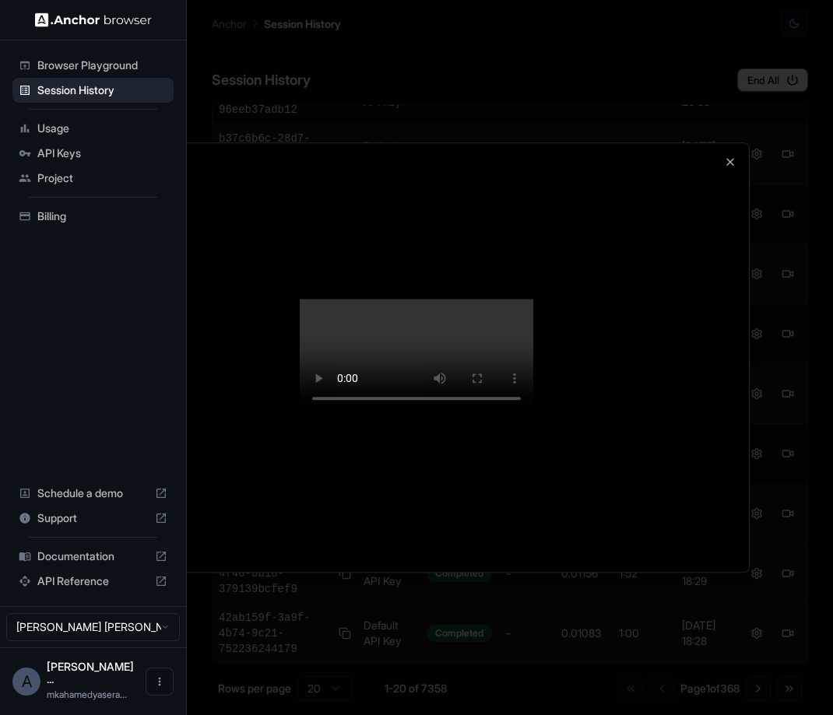
click at [777, 139] on div at bounding box center [416, 357] width 833 height 715
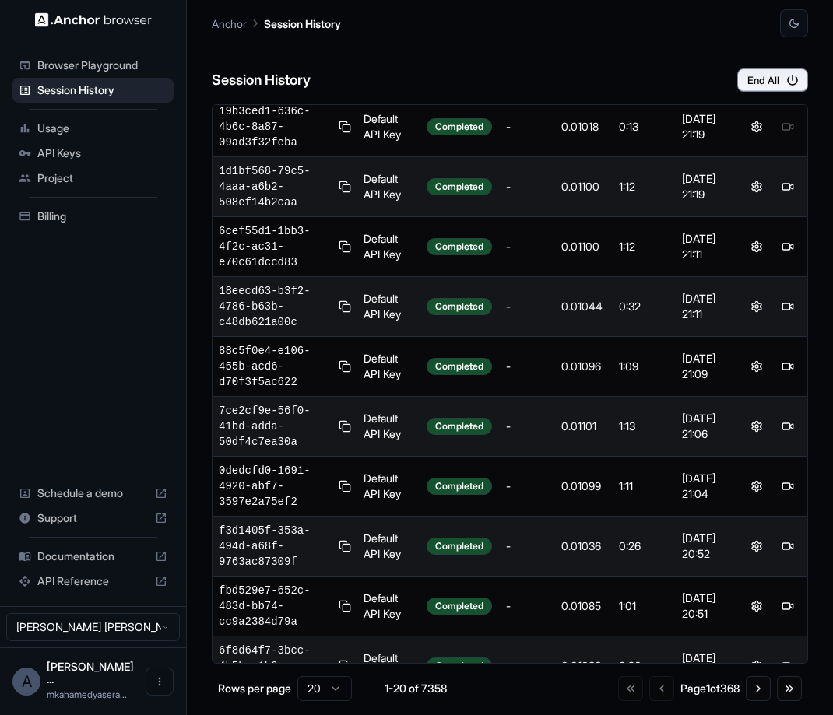
scroll to position [0, 0]
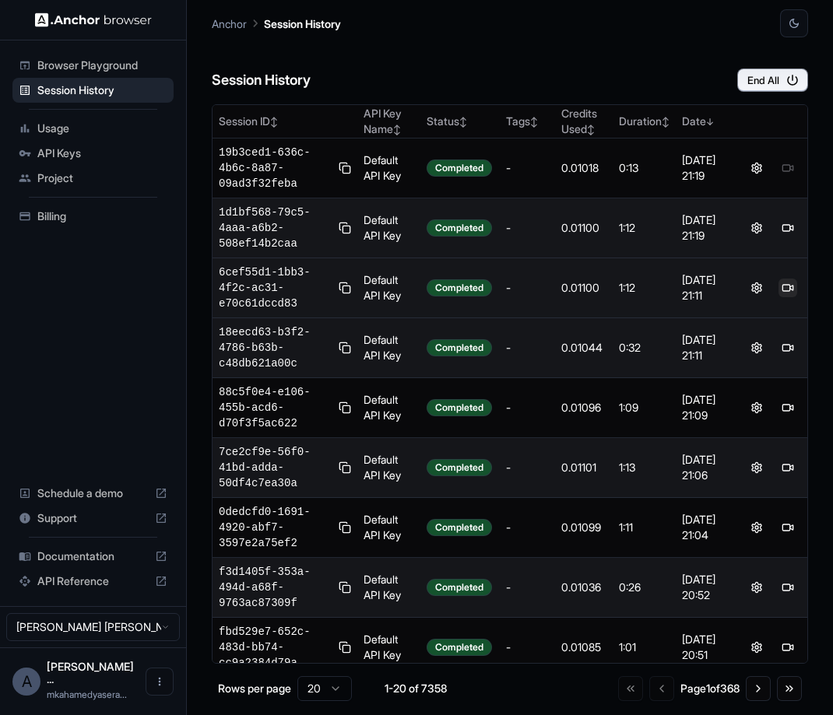
click at [789, 284] on button at bounding box center [787, 288] width 19 height 19
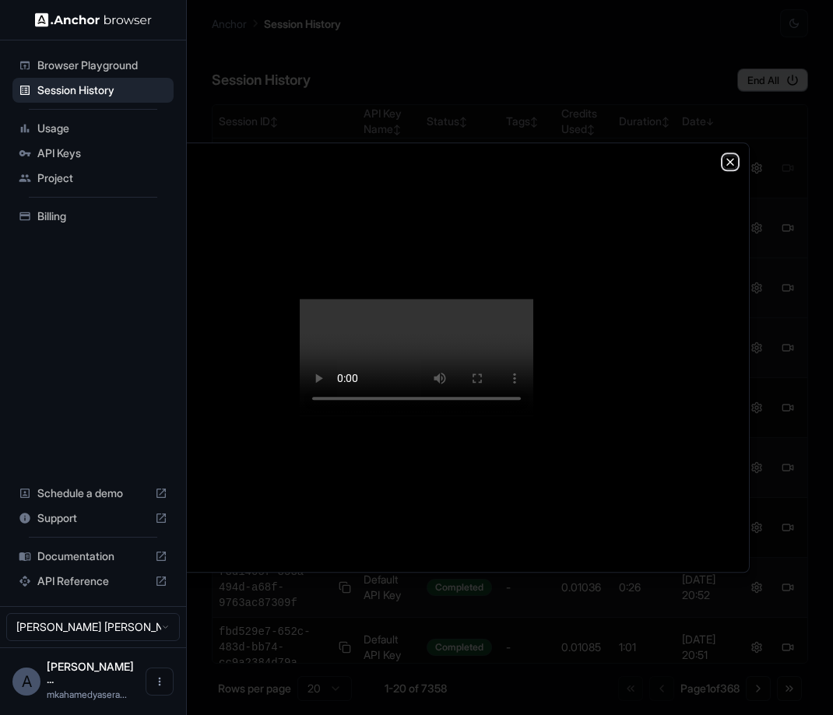
click at [726, 167] on icon "button" at bounding box center [730, 162] width 12 height 12
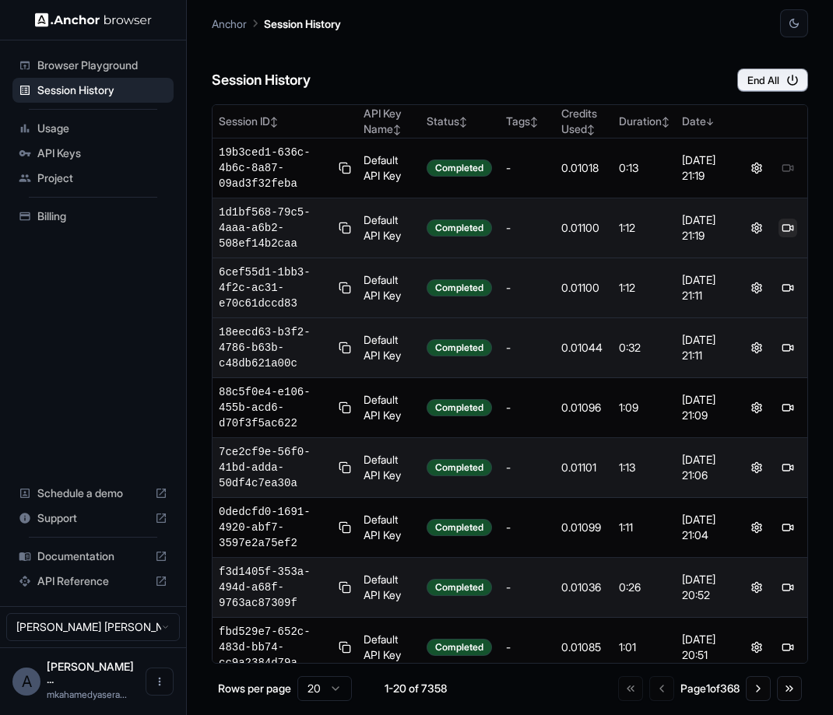
click at [786, 227] on button at bounding box center [787, 228] width 19 height 19
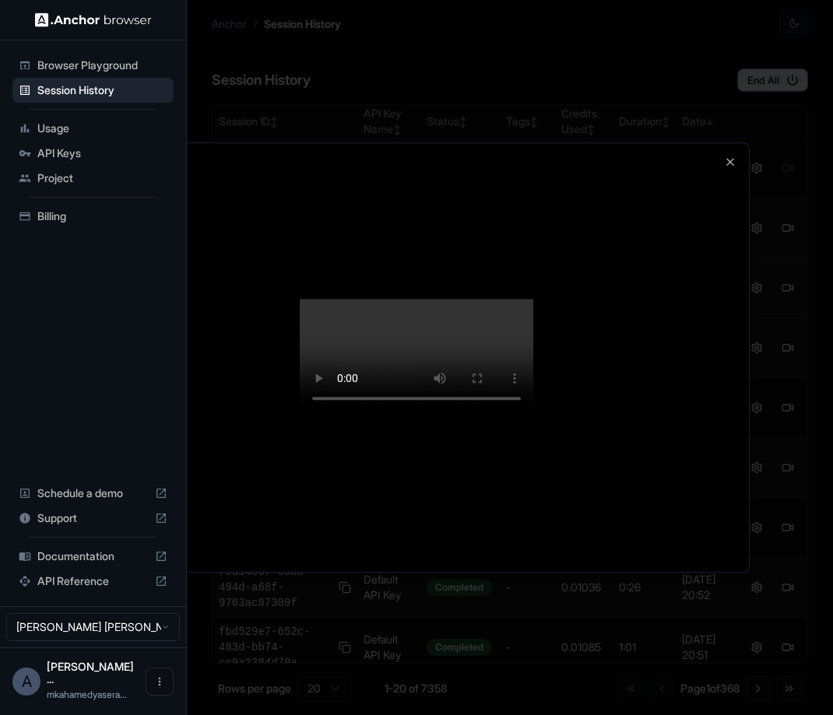
click at [749, 123] on div at bounding box center [416, 357] width 833 height 715
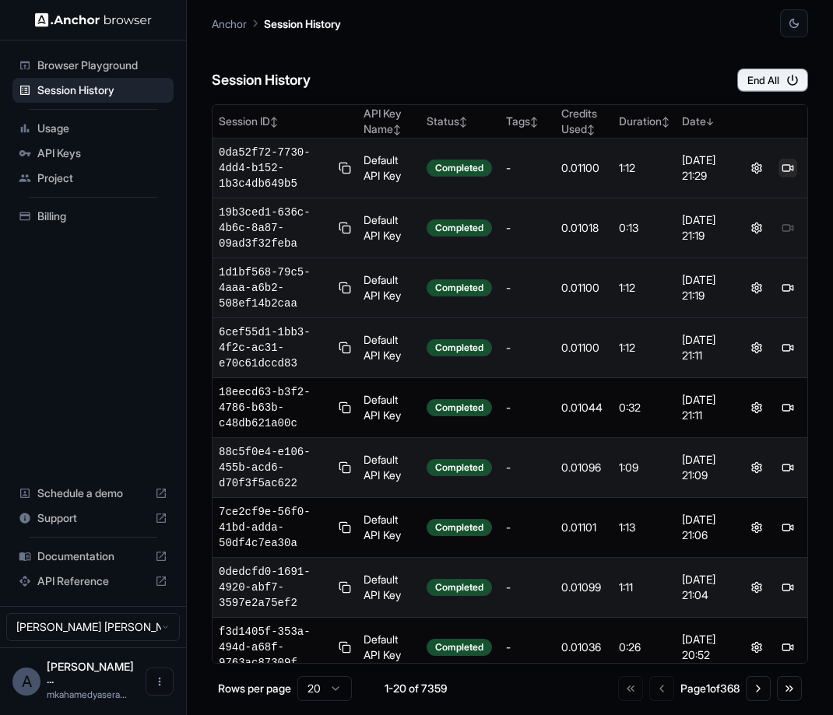
click at [790, 167] on button at bounding box center [787, 168] width 19 height 19
